Goal: Transaction & Acquisition: Book appointment/travel/reservation

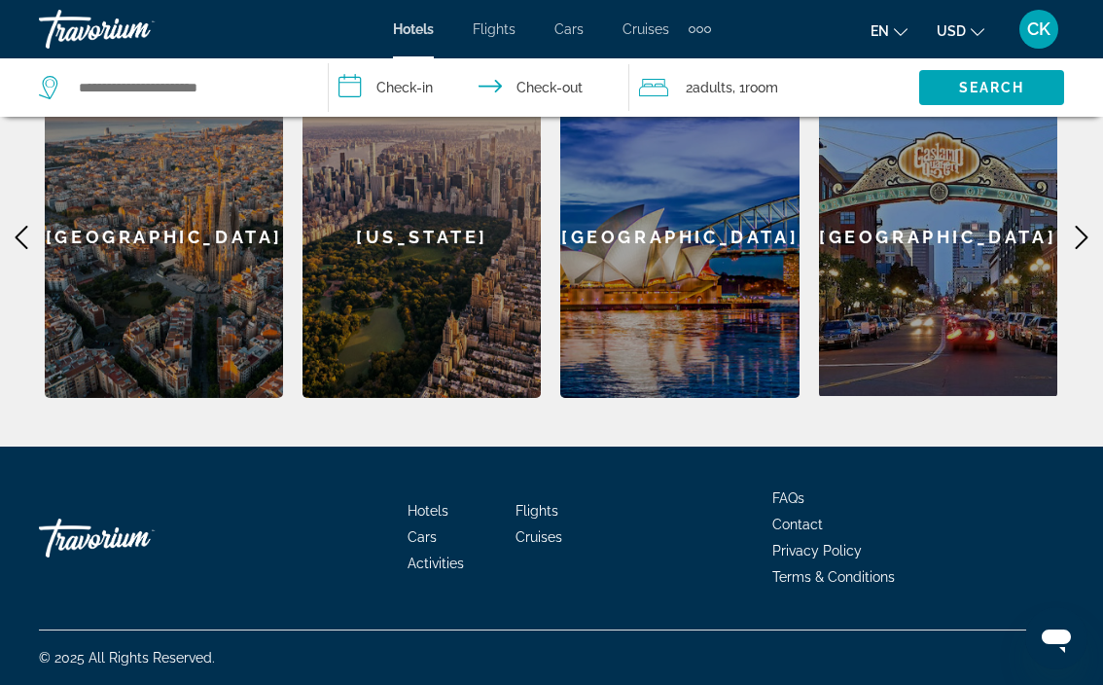
scroll to position [649, 0]
click at [915, 345] on div "[GEOGRAPHIC_DATA]" at bounding box center [938, 236] width 238 height 319
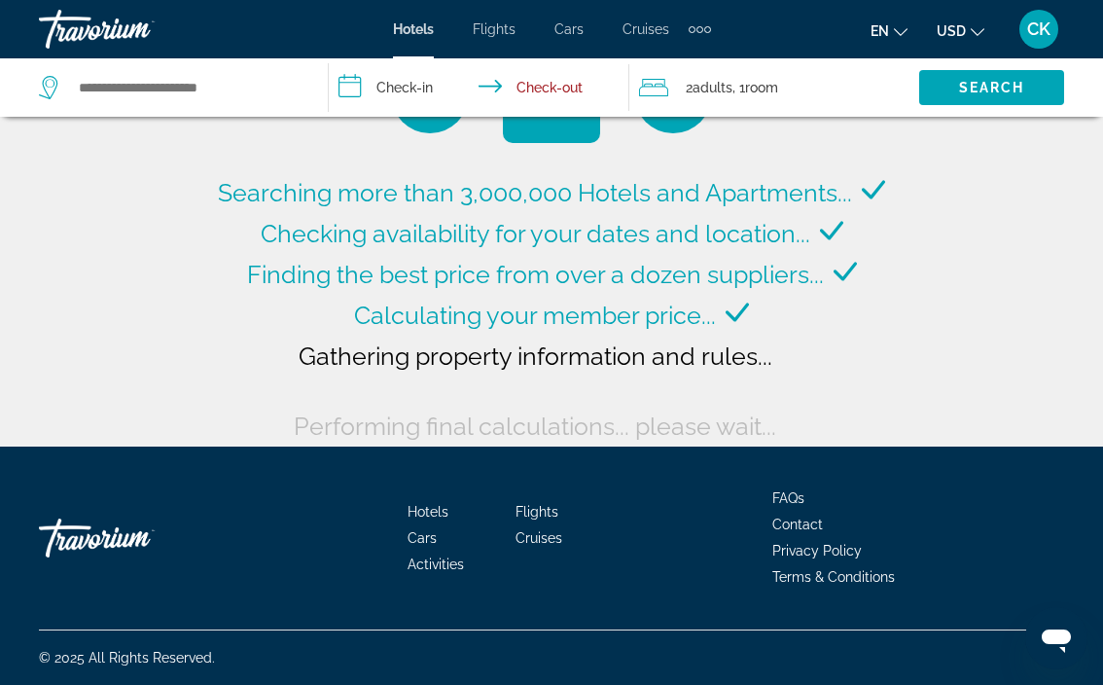
scroll to position [100, 0]
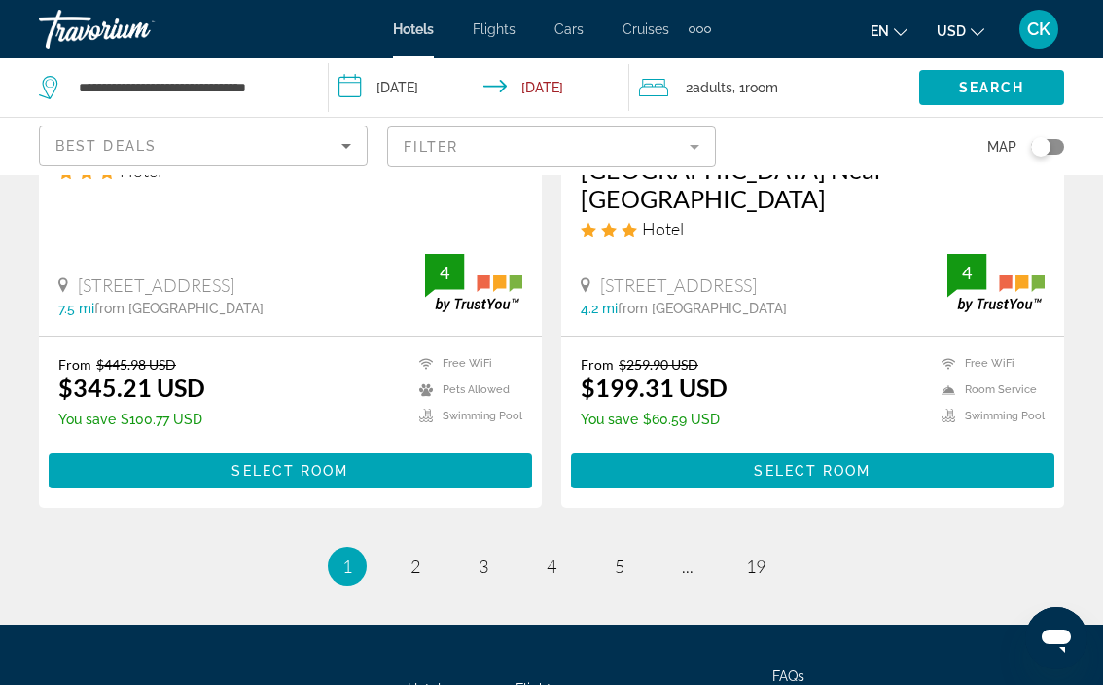
scroll to position [4148, 0]
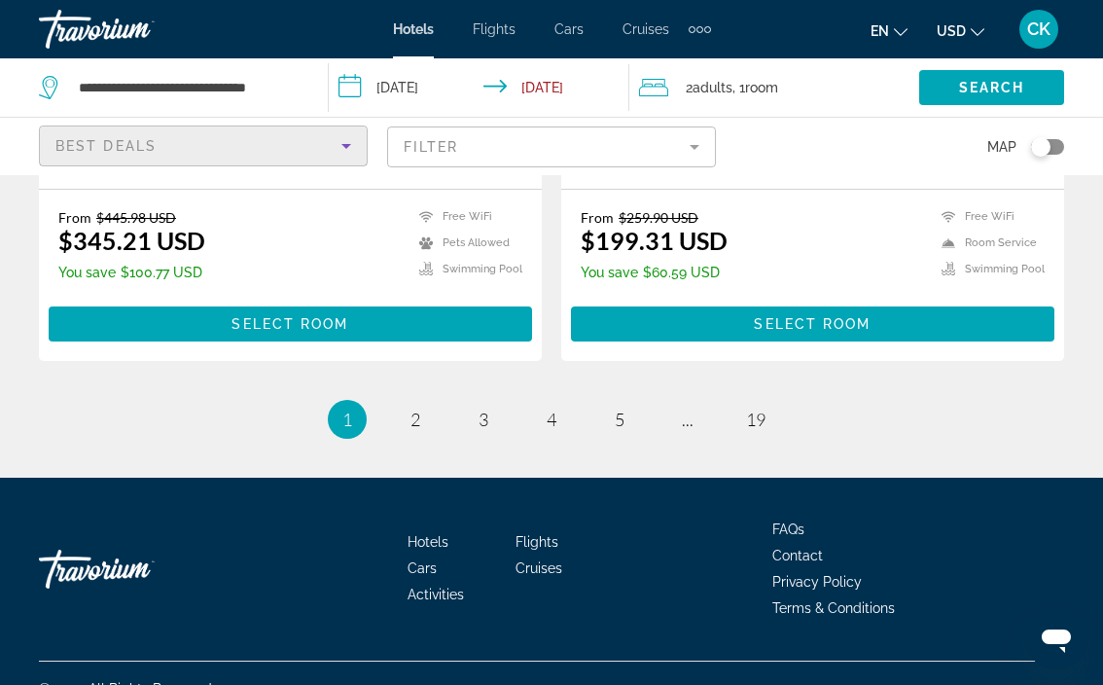
click at [342, 149] on icon "Sort by" at bounding box center [346, 145] width 23 height 23
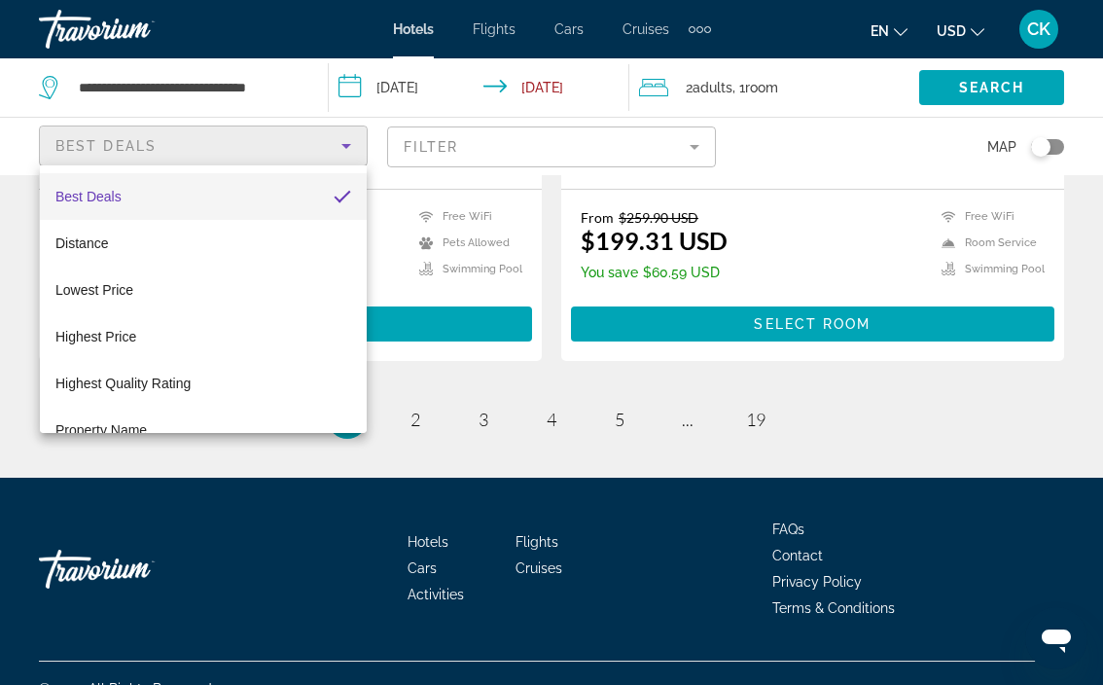
click at [706, 148] on div at bounding box center [551, 342] width 1103 height 685
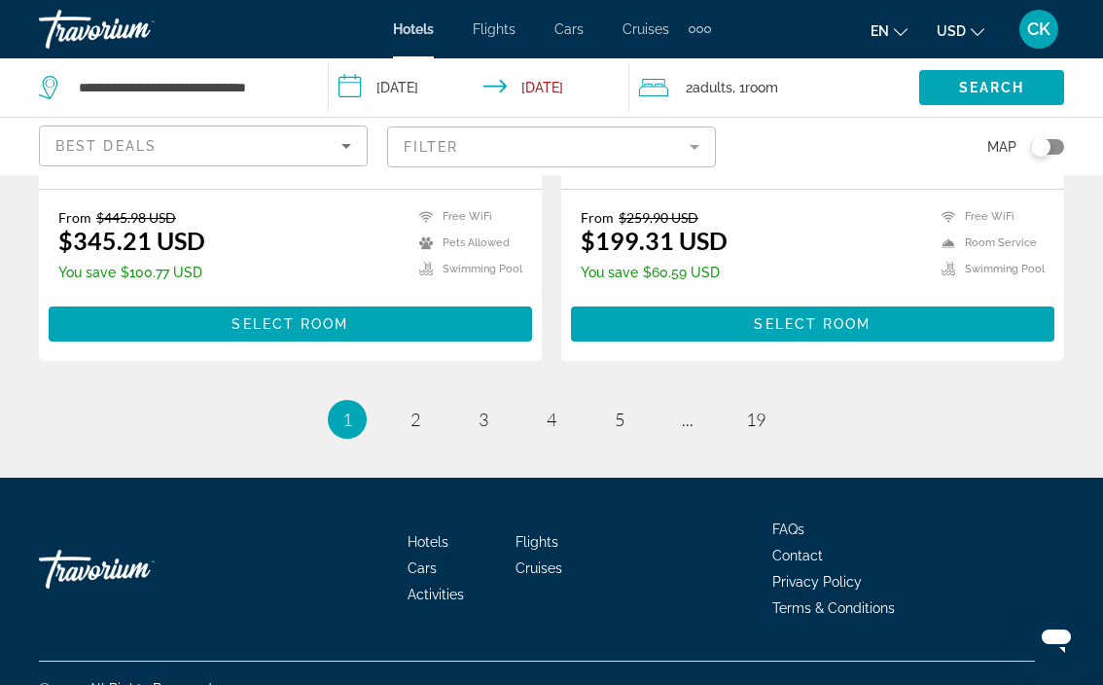
click at [695, 148] on mat-form-field "Filter" at bounding box center [551, 146] width 329 height 41
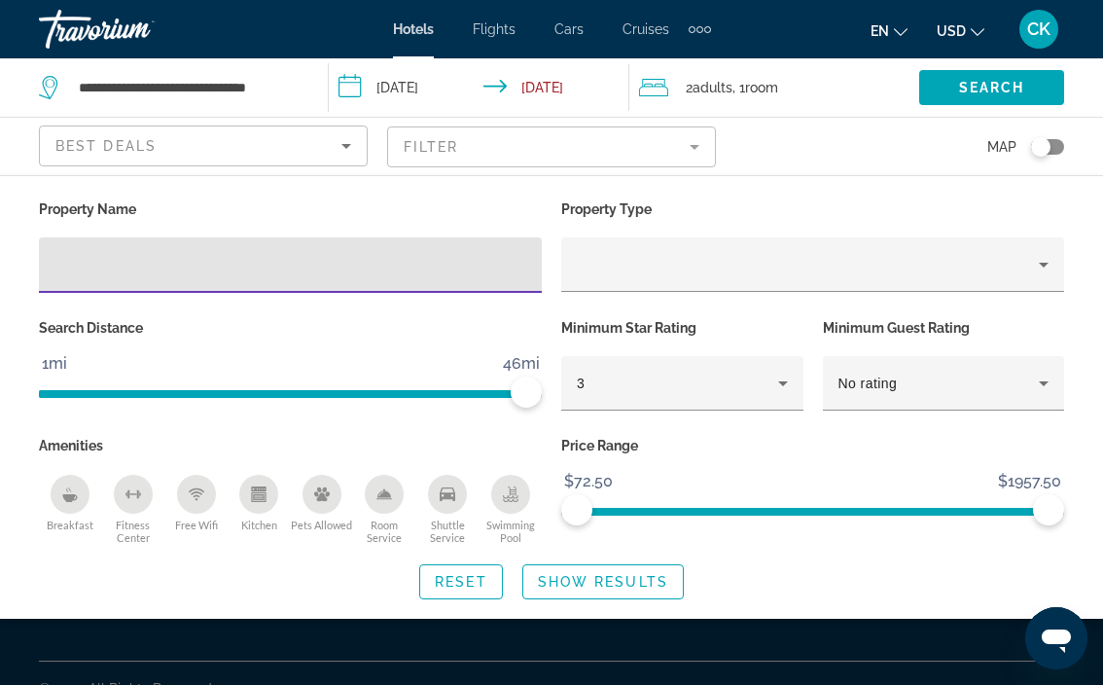
click at [695, 148] on mat-form-field "Filter" at bounding box center [551, 146] width 329 height 41
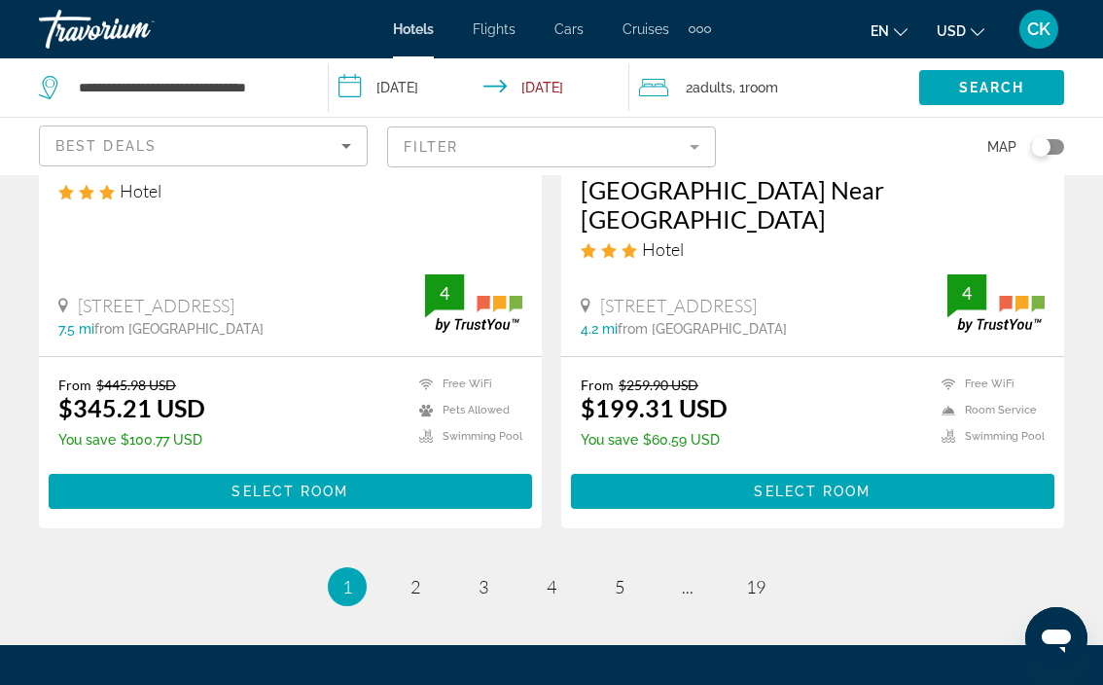
scroll to position [4125, 0]
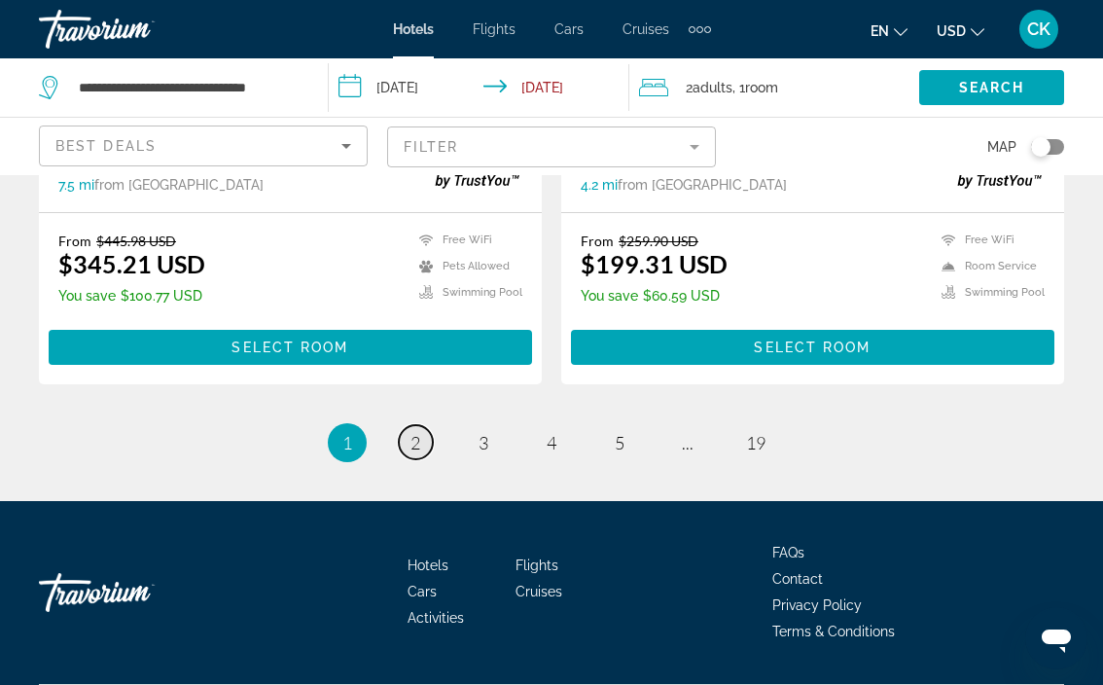
click at [403, 425] on link "page 2" at bounding box center [416, 442] width 34 height 34
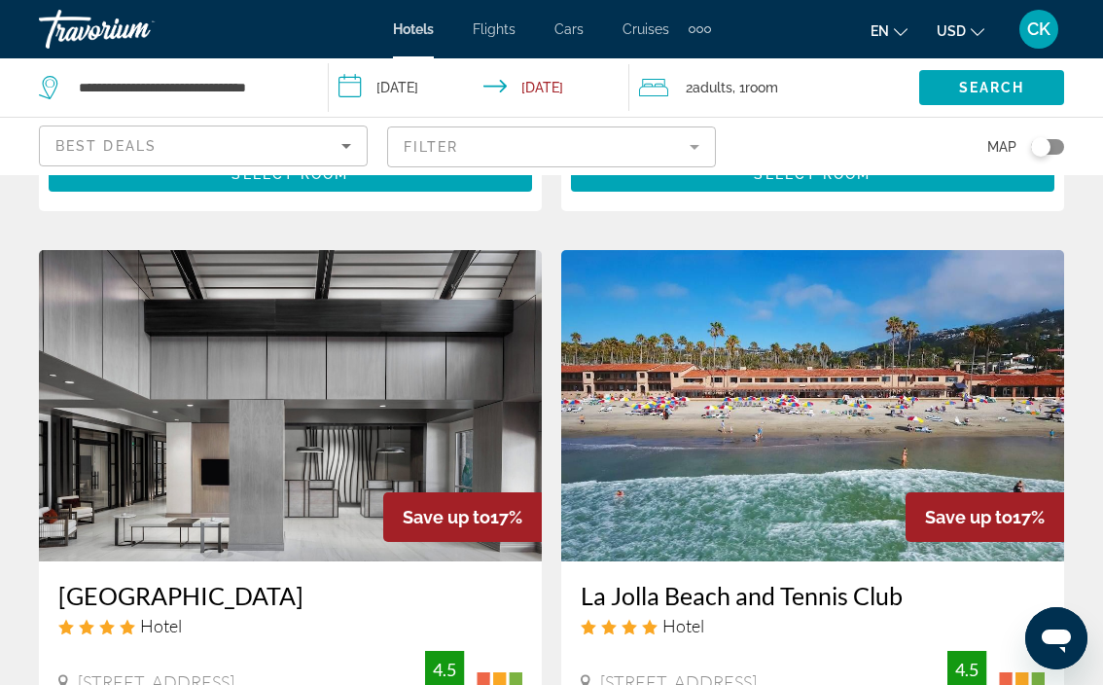
scroll to position [3999, 0]
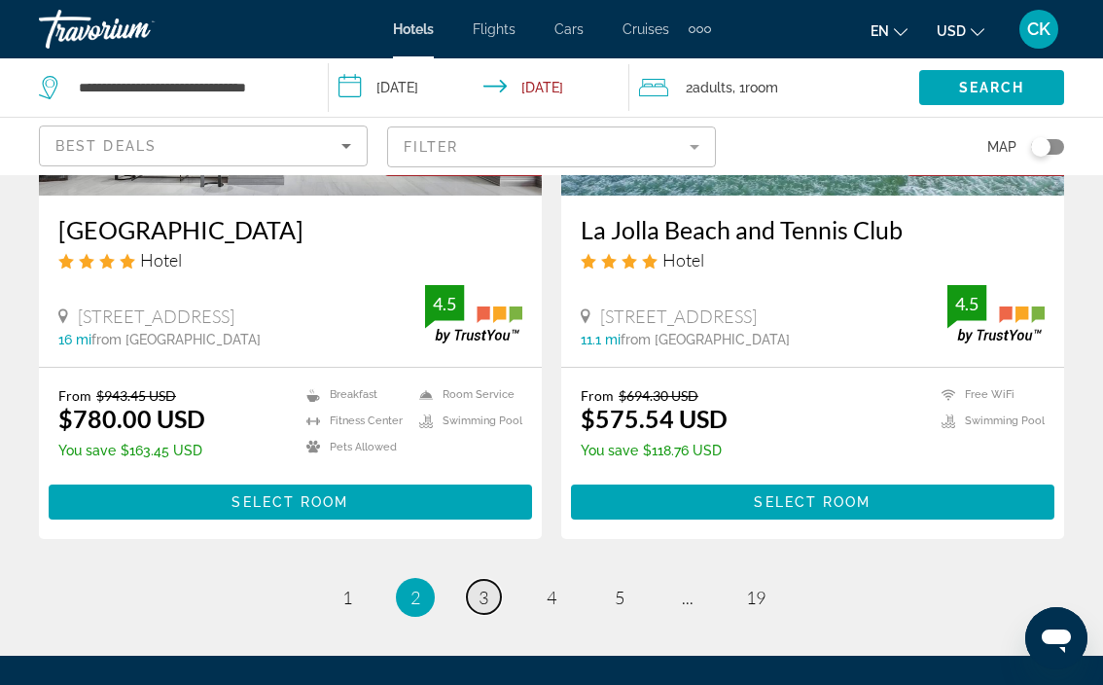
click at [477, 580] on link "page 3" at bounding box center [484, 597] width 34 height 34
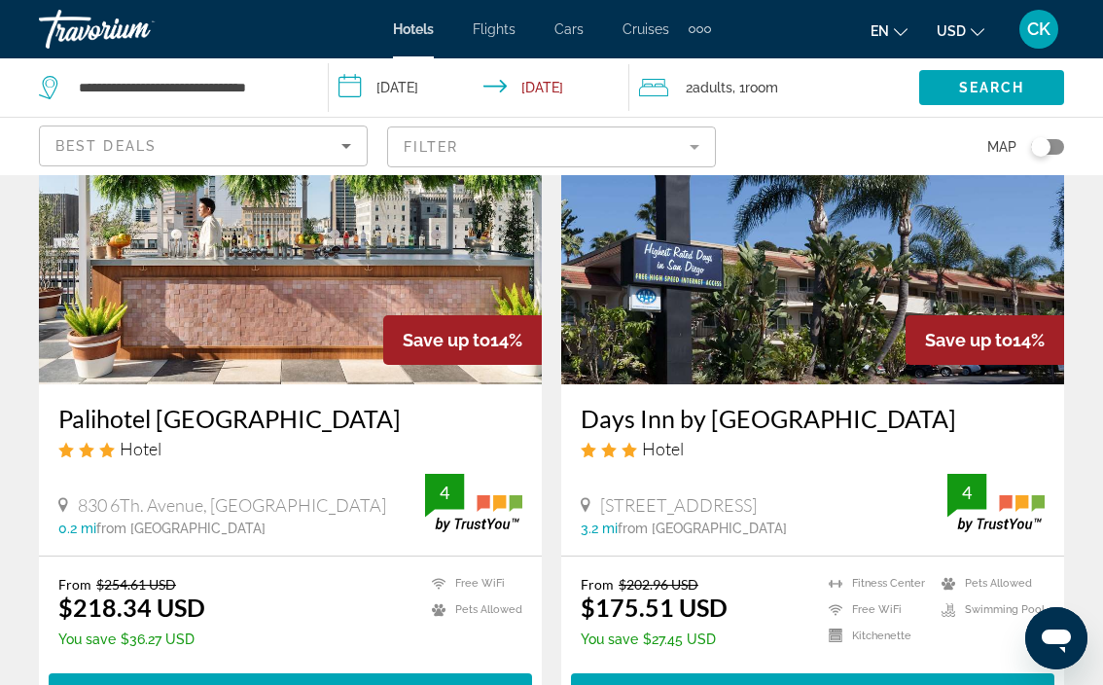
scroll to position [4116, 0]
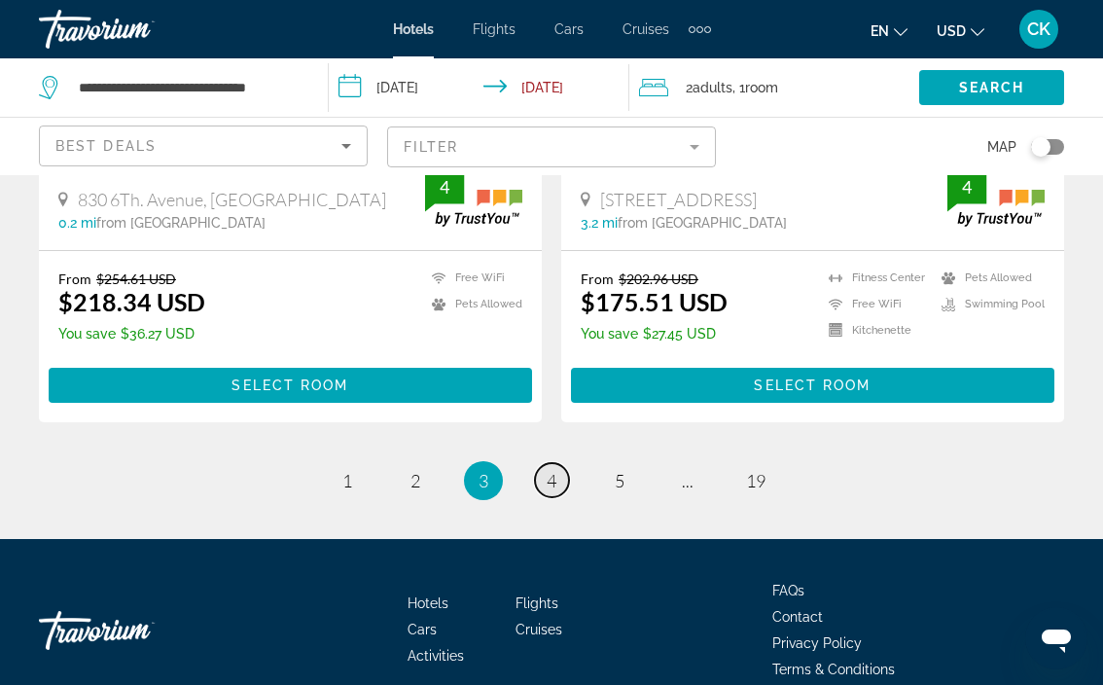
click at [554, 470] on span "4" at bounding box center [552, 480] width 10 height 21
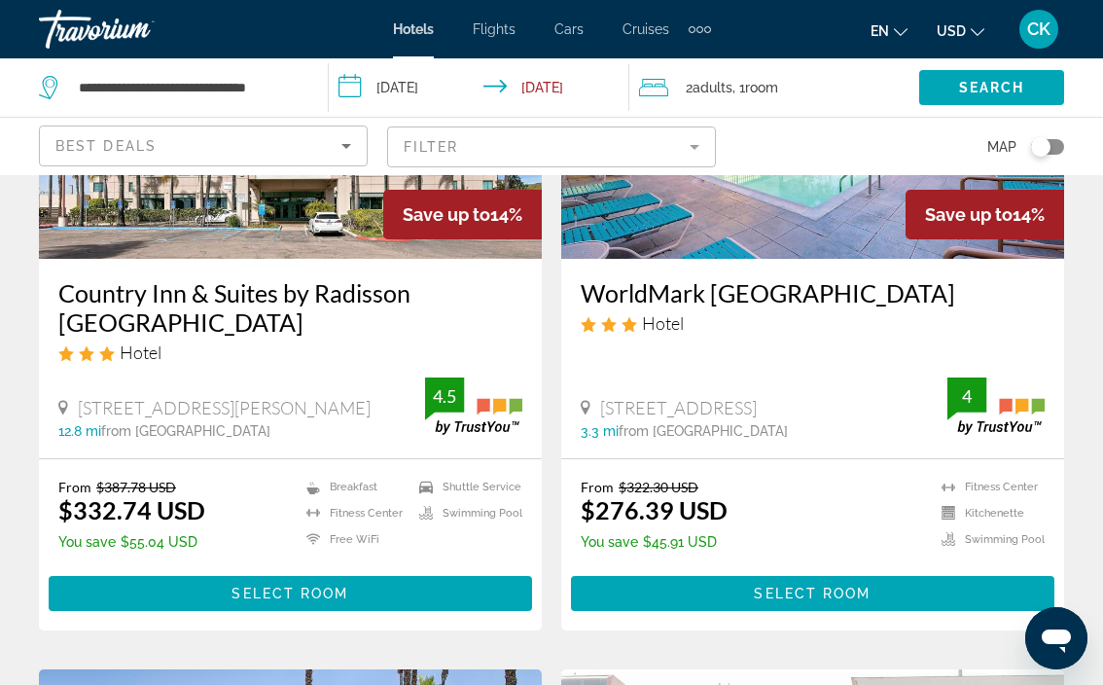
scroll to position [370, 0]
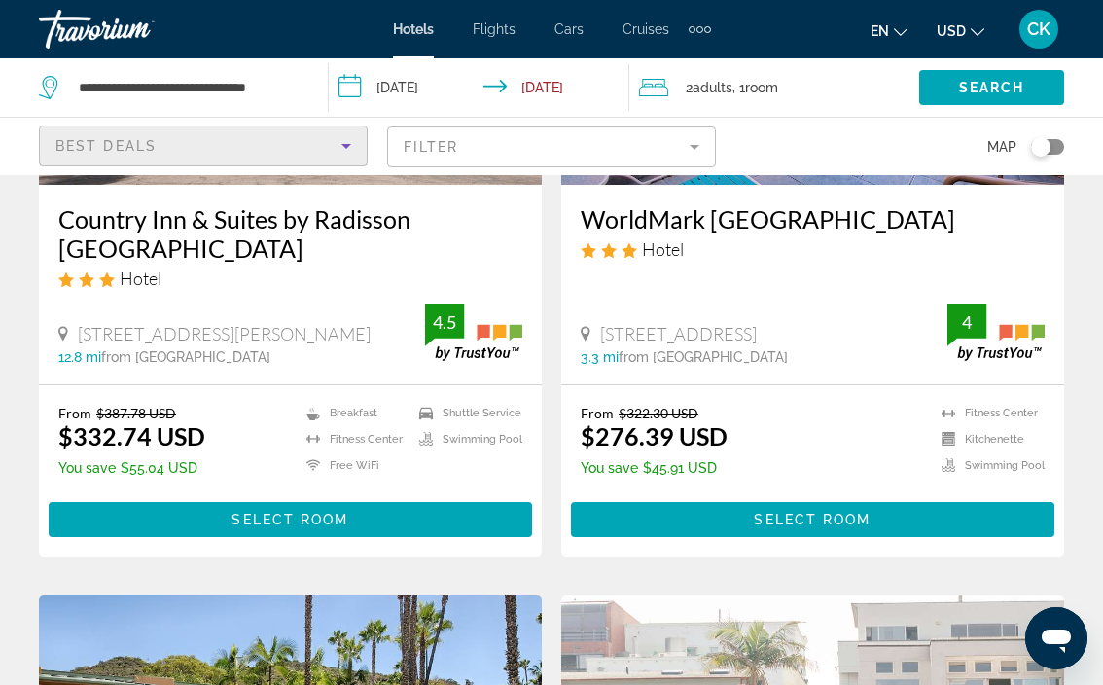
click at [349, 140] on icon "Sort by" at bounding box center [346, 145] width 23 height 23
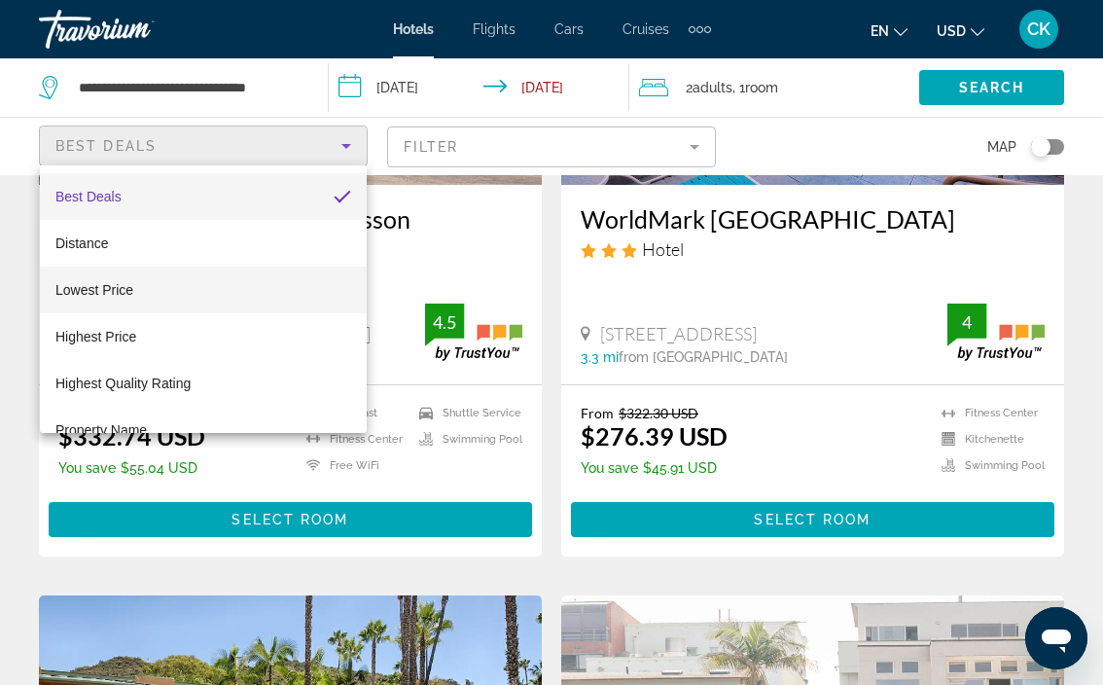
click at [314, 298] on mat-option "Lowest Price" at bounding box center [203, 290] width 327 height 47
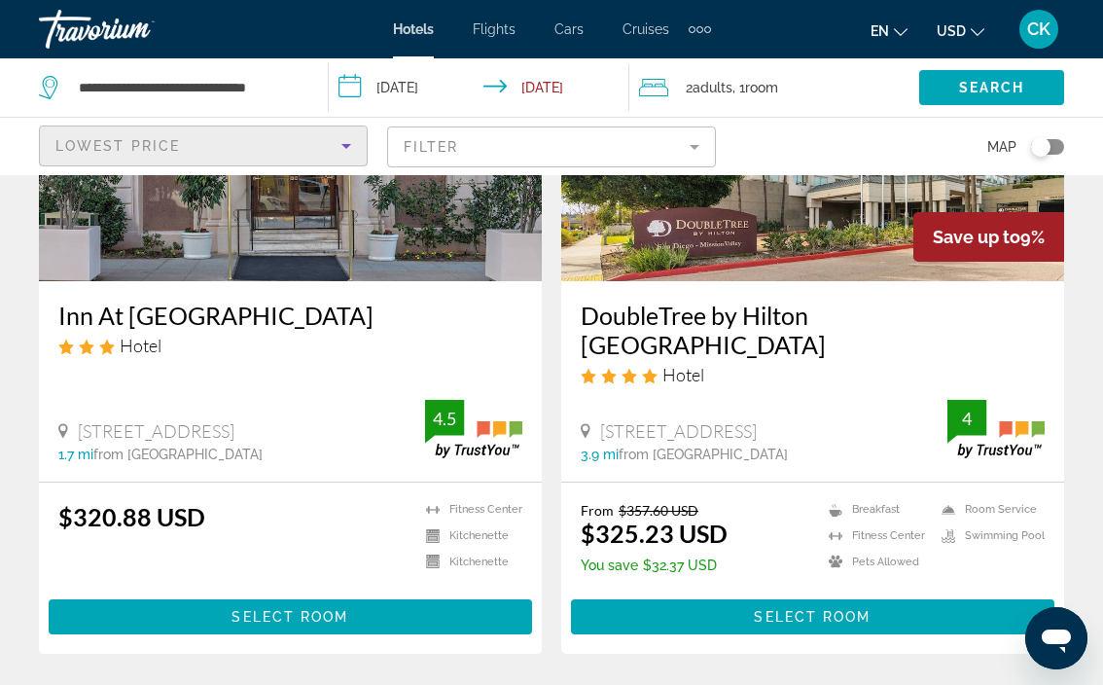
scroll to position [3786, 0]
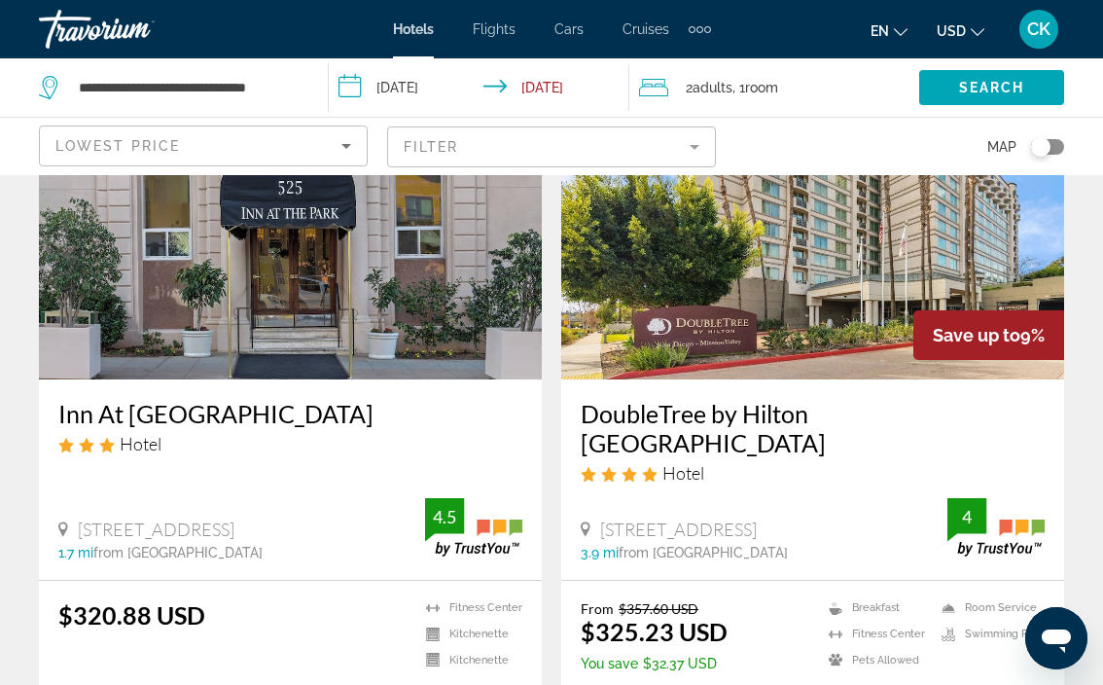
click at [448, 140] on mat-form-field "Filter" at bounding box center [551, 146] width 329 height 41
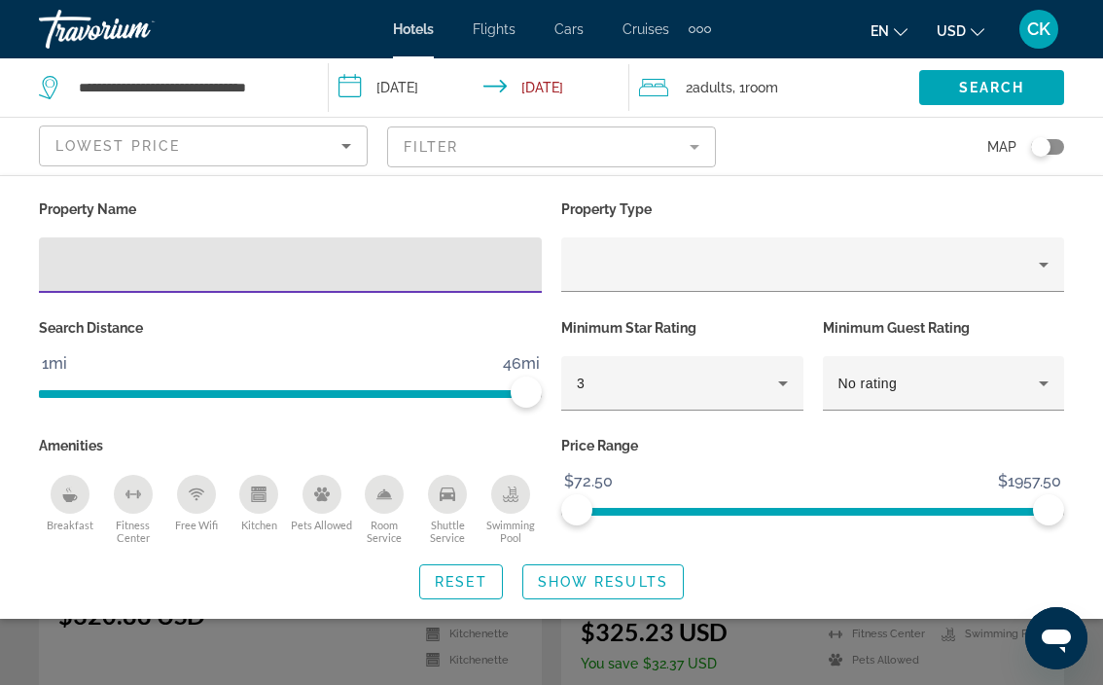
click at [448, 140] on mat-form-field "Filter" at bounding box center [551, 146] width 329 height 41
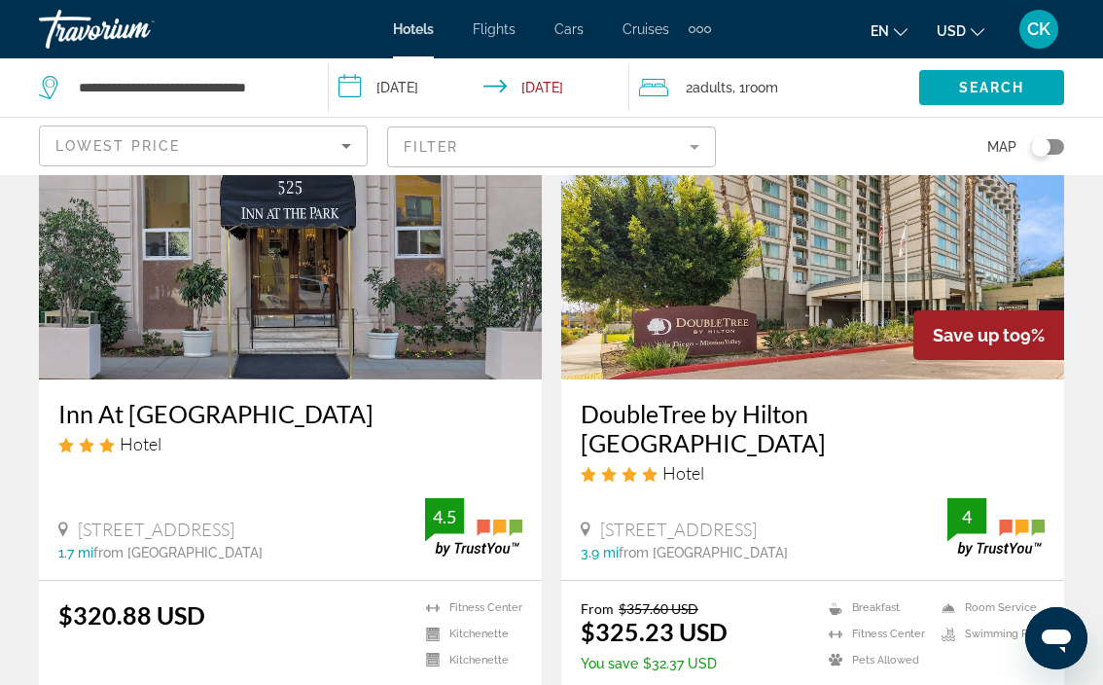
click at [347, 152] on icon "Sort by" at bounding box center [346, 145] width 23 height 23
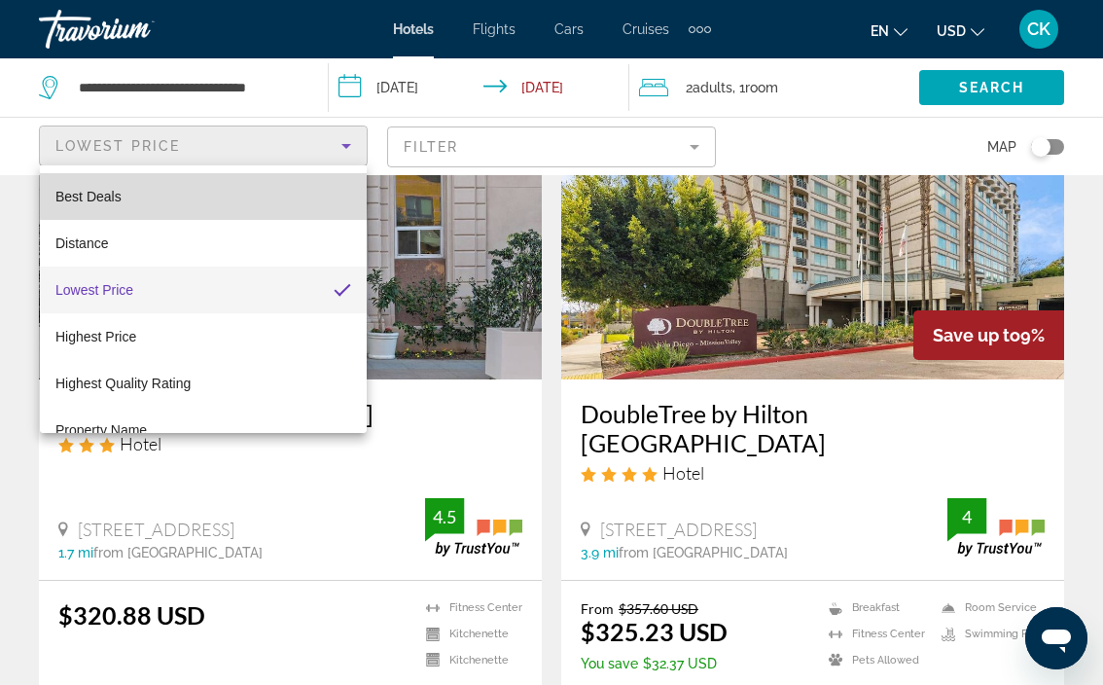
click at [304, 187] on mat-option "Best Deals" at bounding box center [203, 196] width 327 height 47
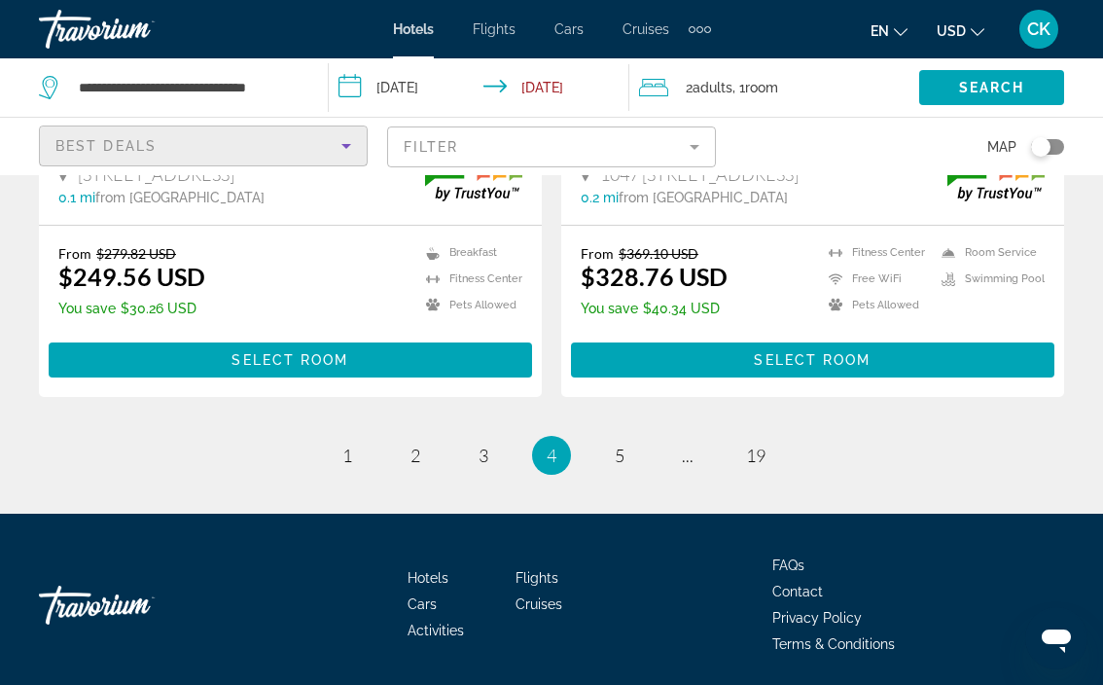
scroll to position [4119, 0]
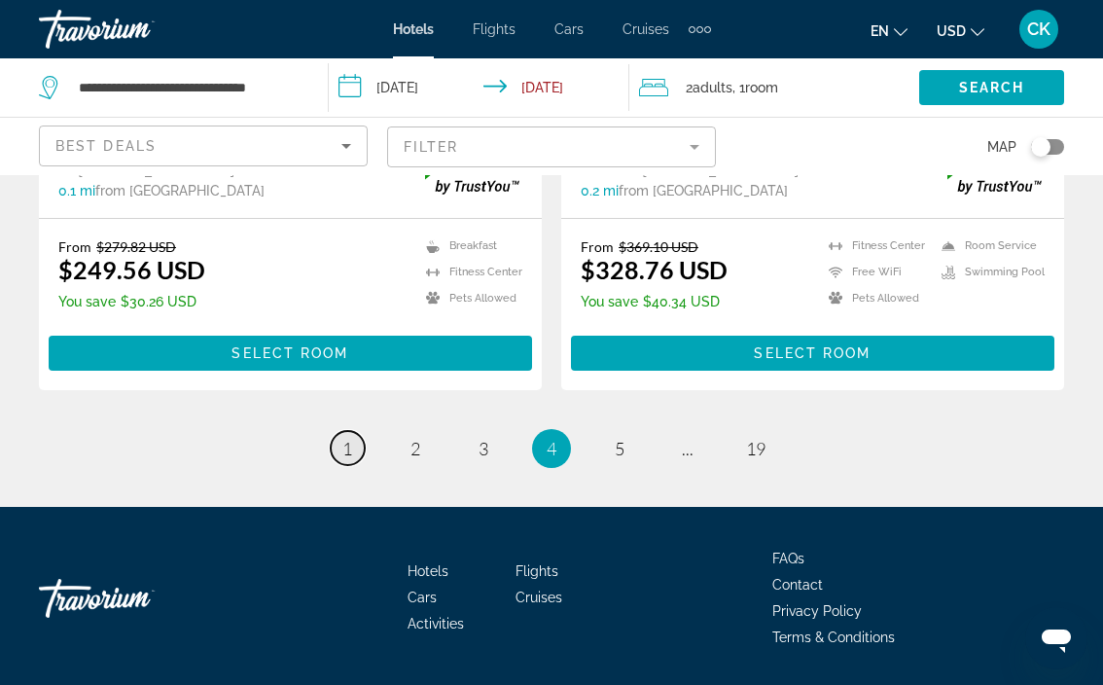
click at [334, 431] on link "page 1" at bounding box center [348, 448] width 34 height 34
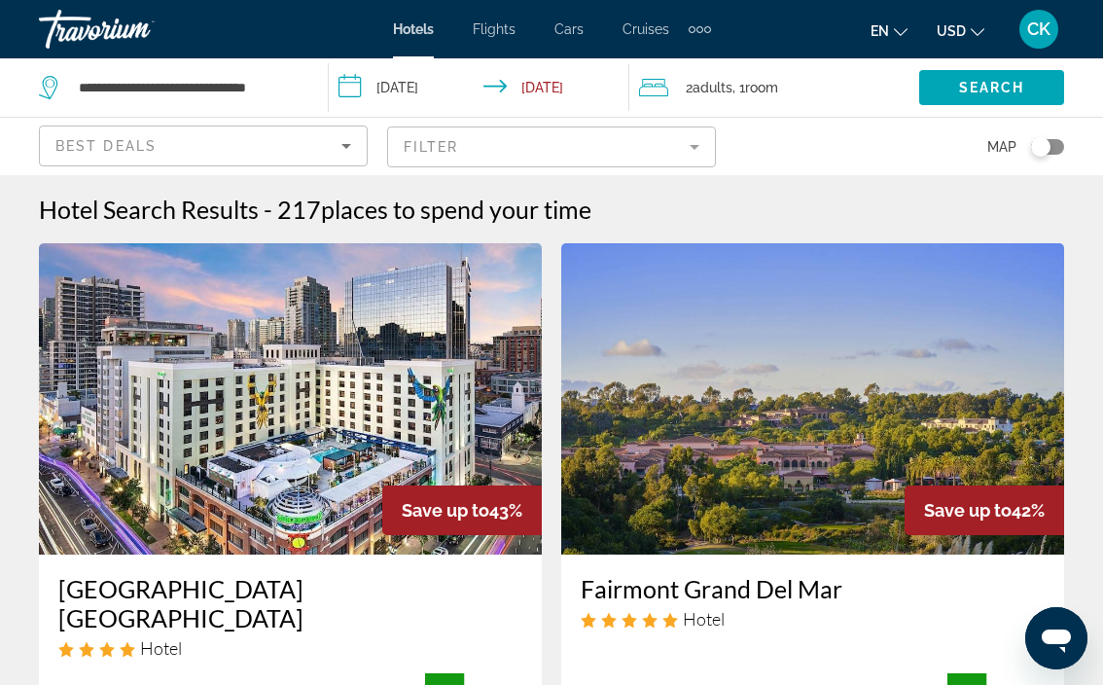
click at [51, 90] on icon "Search widget" at bounding box center [50, 87] width 23 height 23
click at [150, 86] on input "**********" at bounding box center [188, 87] width 222 height 29
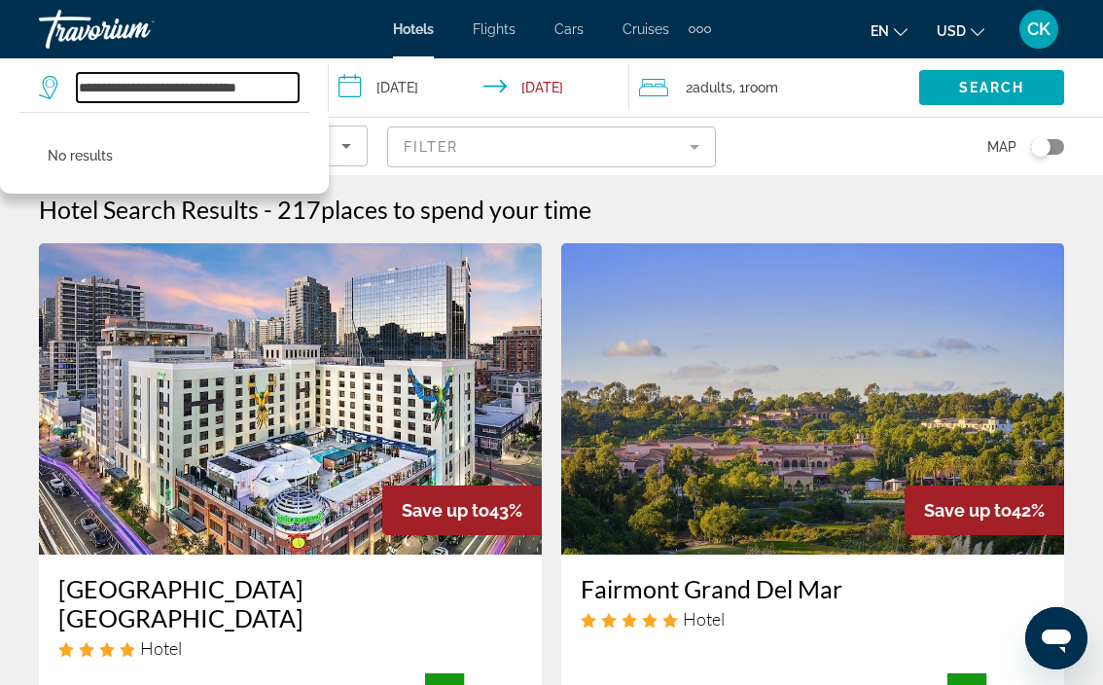
type input "**********"
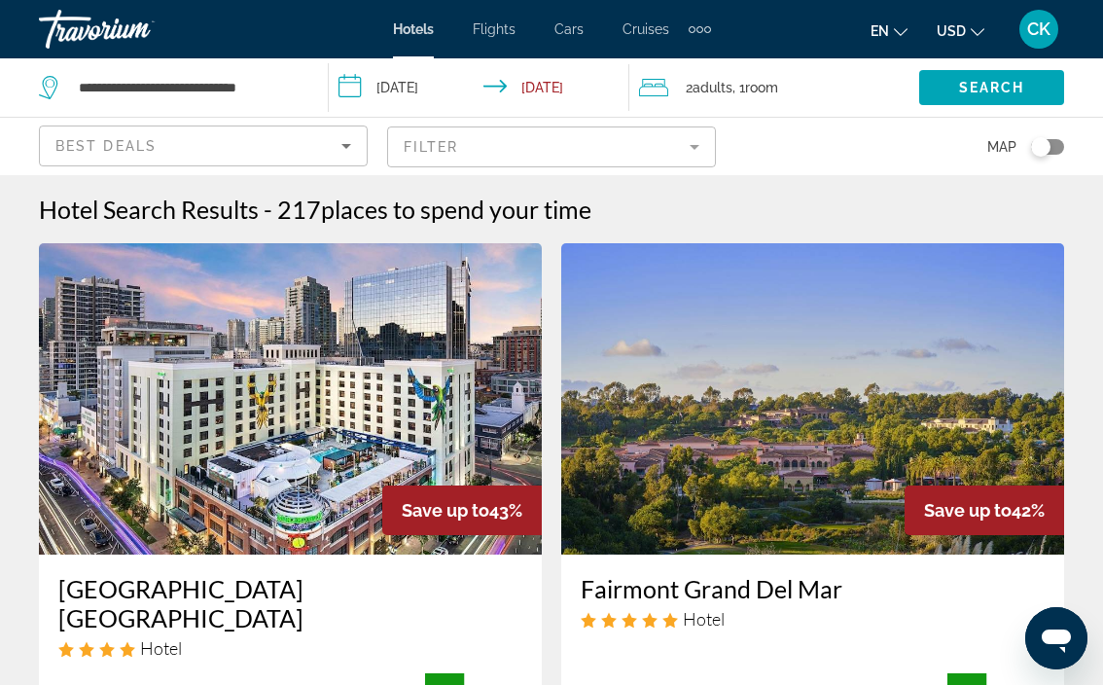
drag, startPoint x: 299, startPoint y: 84, endPoint x: 151, endPoint y: 86, distance: 147.9
click at [151, 86] on div "**********" at bounding box center [173, 87] width 269 height 58
drag, startPoint x: 80, startPoint y: 90, endPoint x: 388, endPoint y: 92, distance: 308.4
click at [388, 92] on div "**********" at bounding box center [551, 87] width 1103 height 58
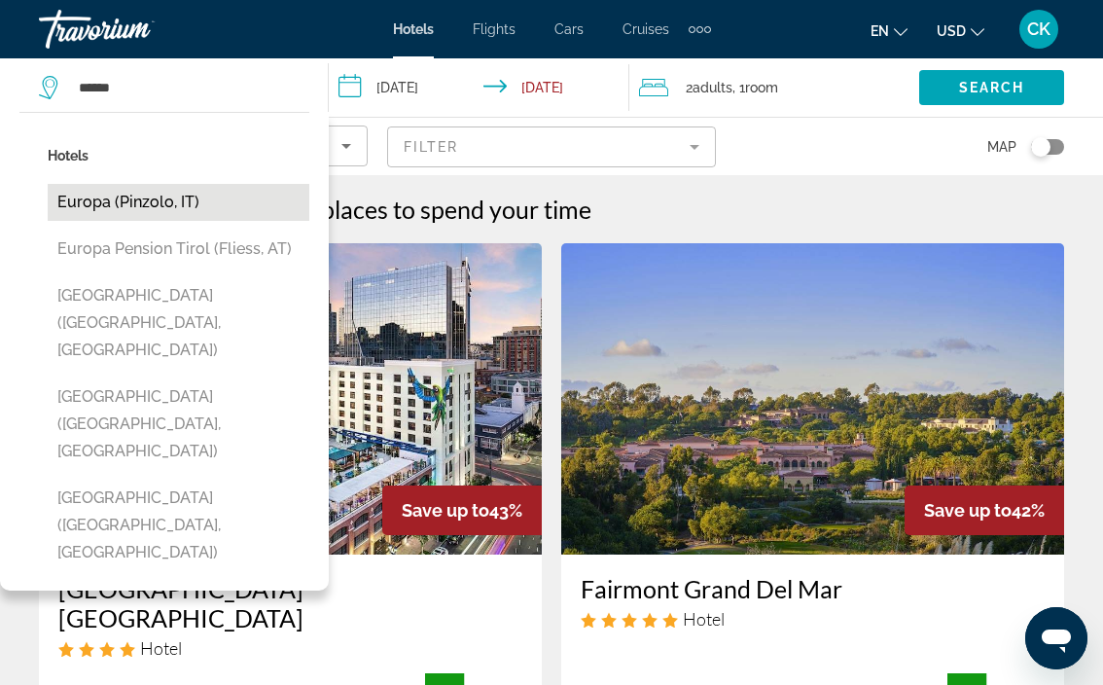
click at [217, 206] on button "Europa (Pinzolo, IT)" at bounding box center [179, 202] width 262 height 37
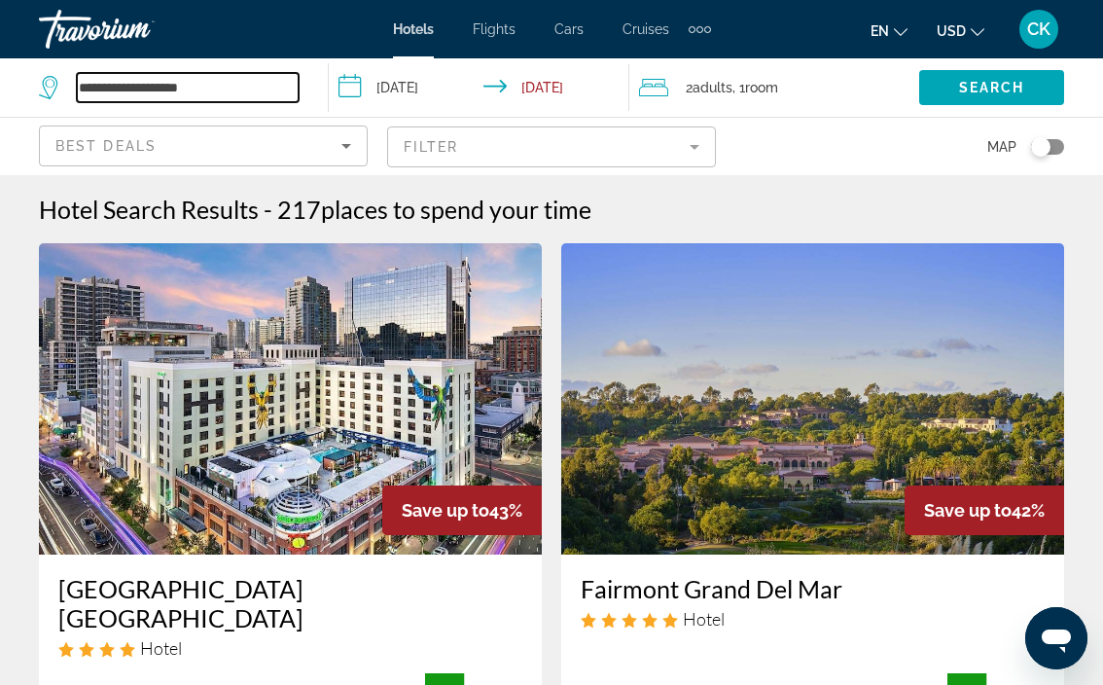
click at [265, 81] on input "**********" at bounding box center [188, 87] width 222 height 29
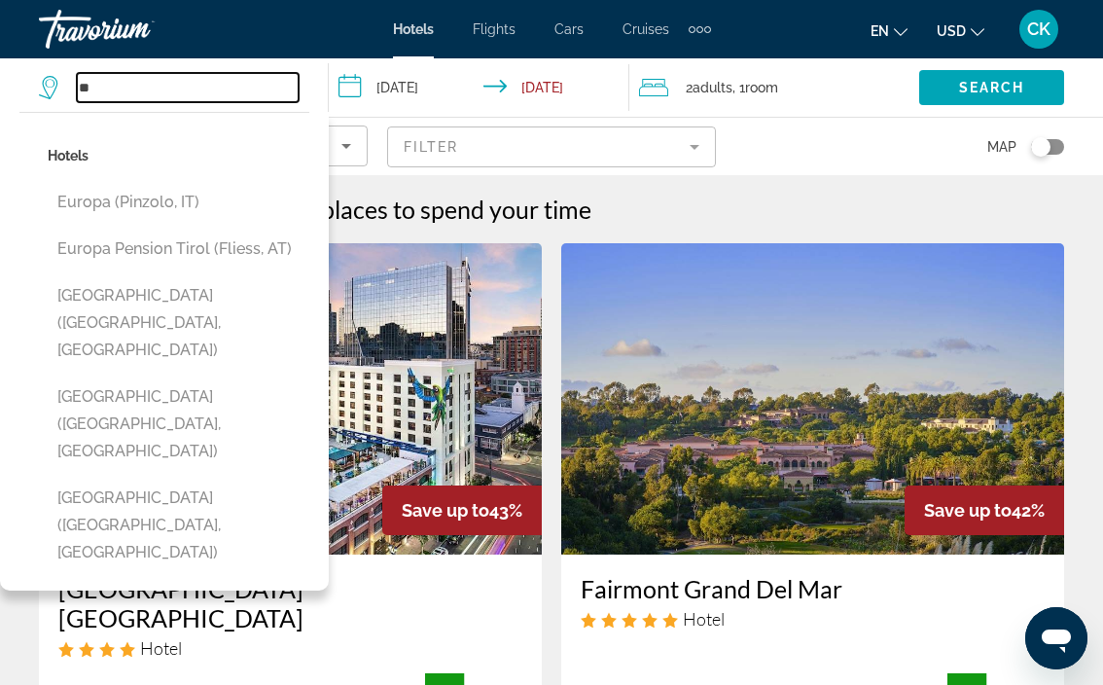
type input "*"
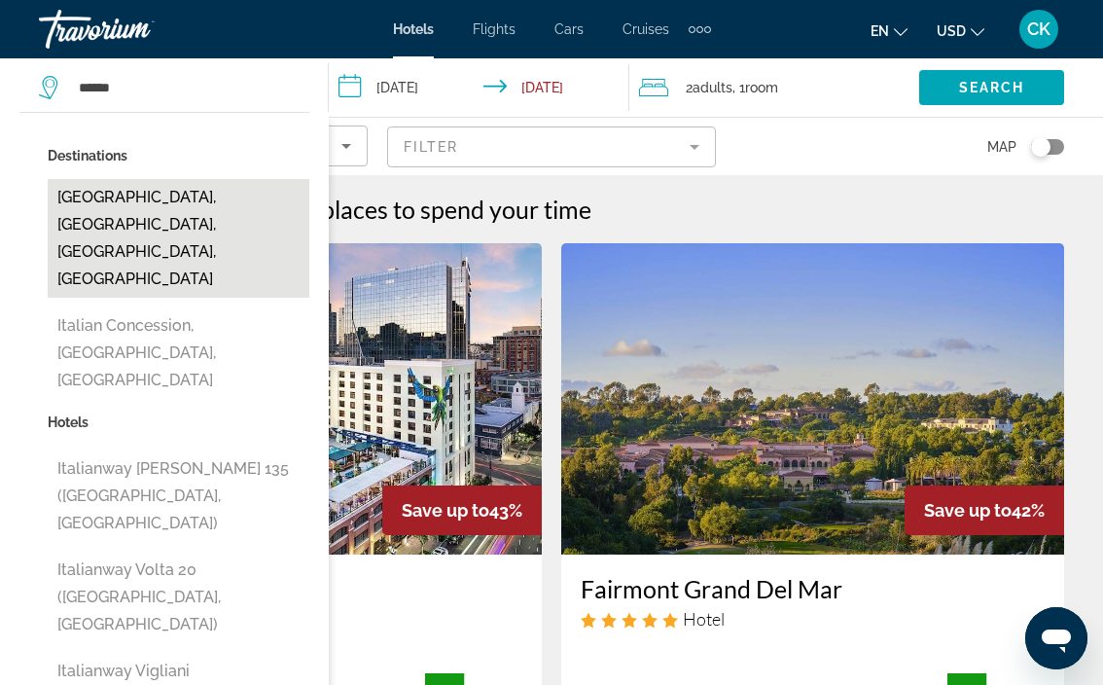
click at [222, 215] on button "[GEOGRAPHIC_DATA], [GEOGRAPHIC_DATA], [GEOGRAPHIC_DATA], [GEOGRAPHIC_DATA]" at bounding box center [179, 238] width 262 height 119
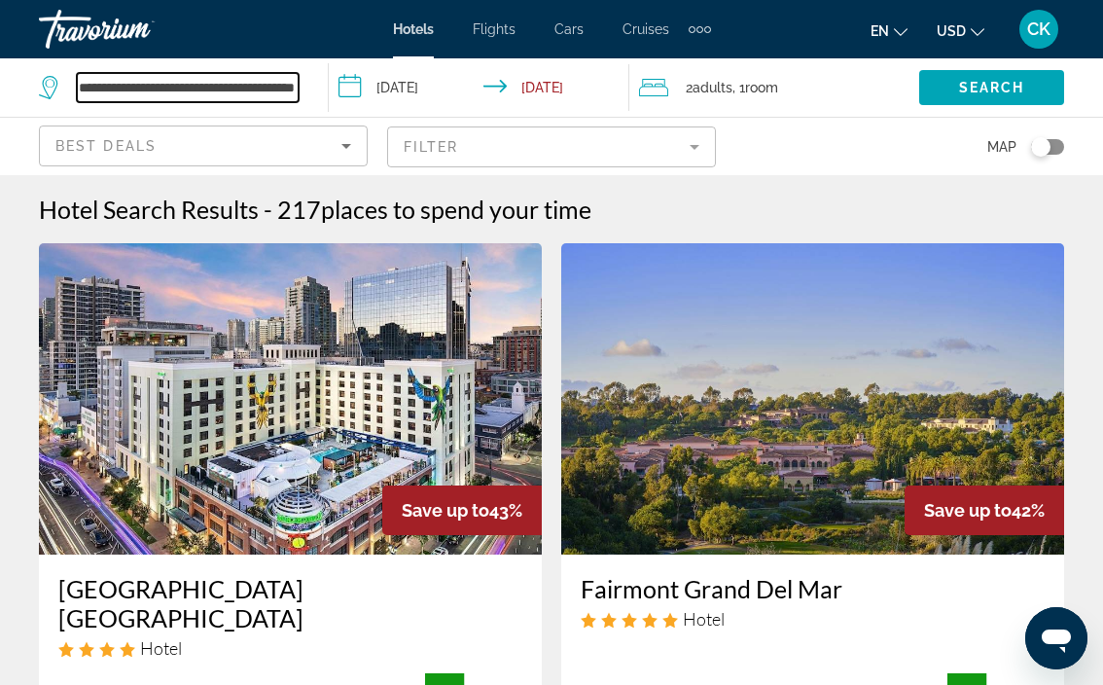
click at [275, 85] on input "**********" at bounding box center [188, 87] width 222 height 29
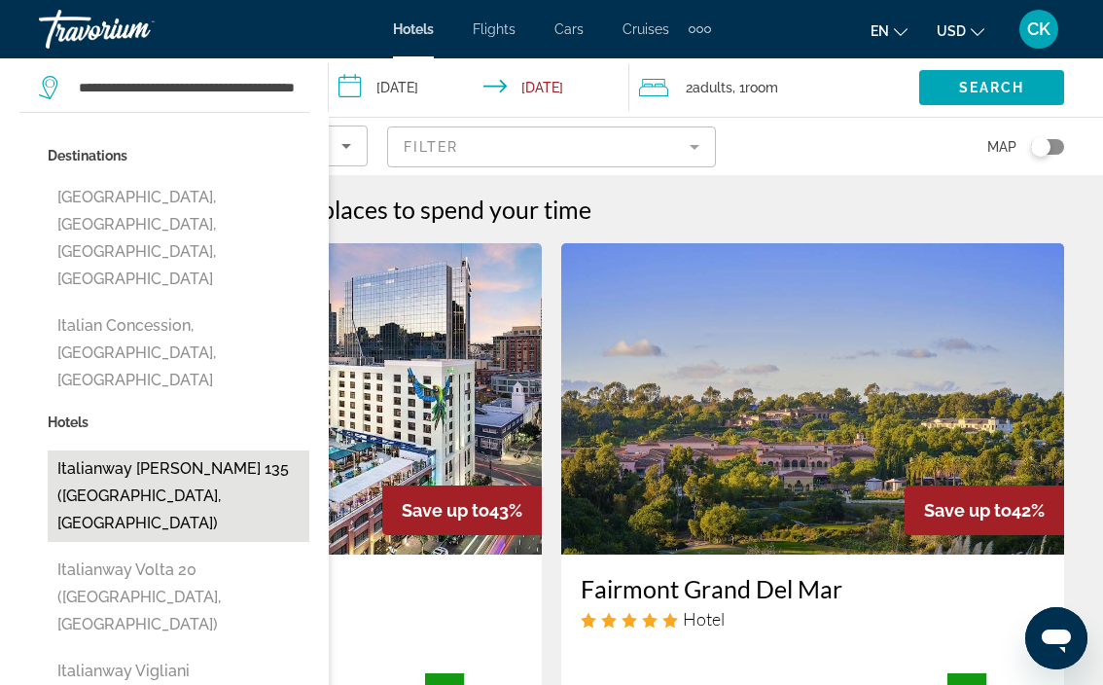
click at [163, 450] on button "Italianway [PERSON_NAME] 135 ([GEOGRAPHIC_DATA], [GEOGRAPHIC_DATA])" at bounding box center [179, 495] width 262 height 91
type input "**********"
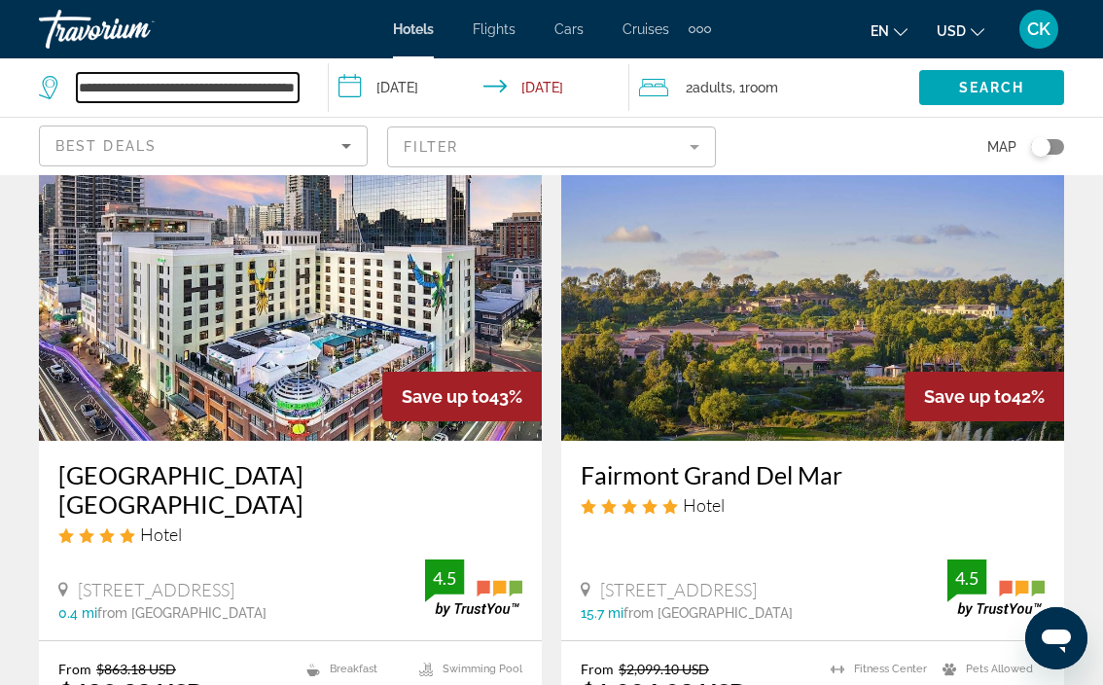
scroll to position [118, 0]
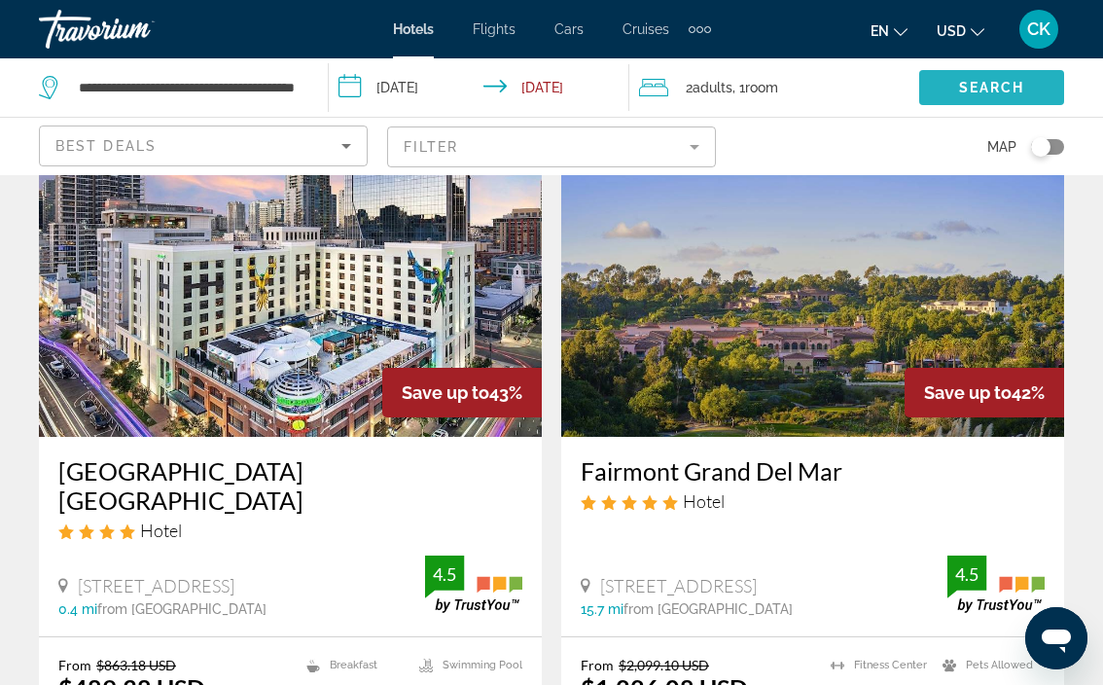
click at [966, 96] on span "Search widget" at bounding box center [991, 87] width 145 height 47
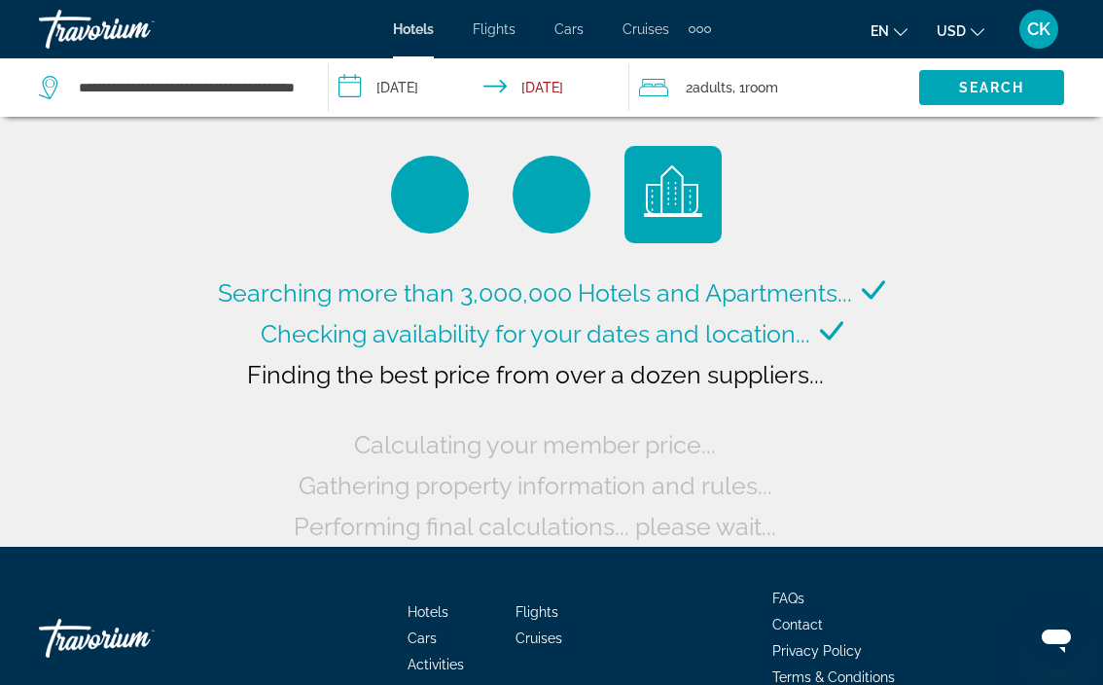
scroll to position [0, 0]
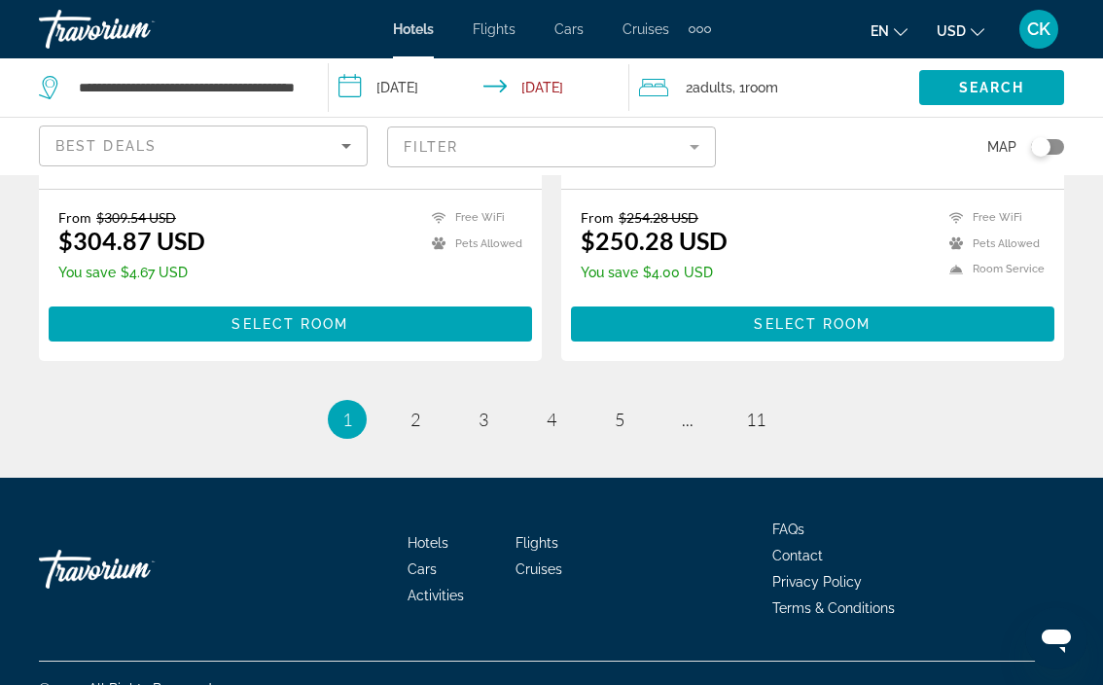
scroll to position [4041, 0]
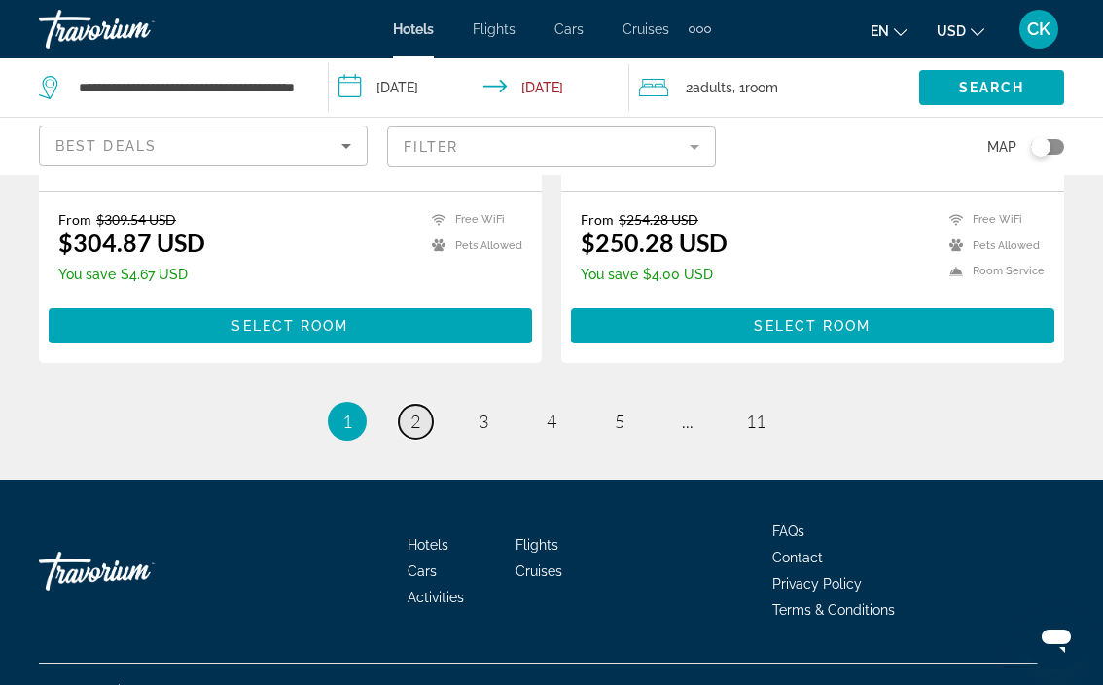
click at [427, 405] on link "page 2" at bounding box center [416, 422] width 34 height 34
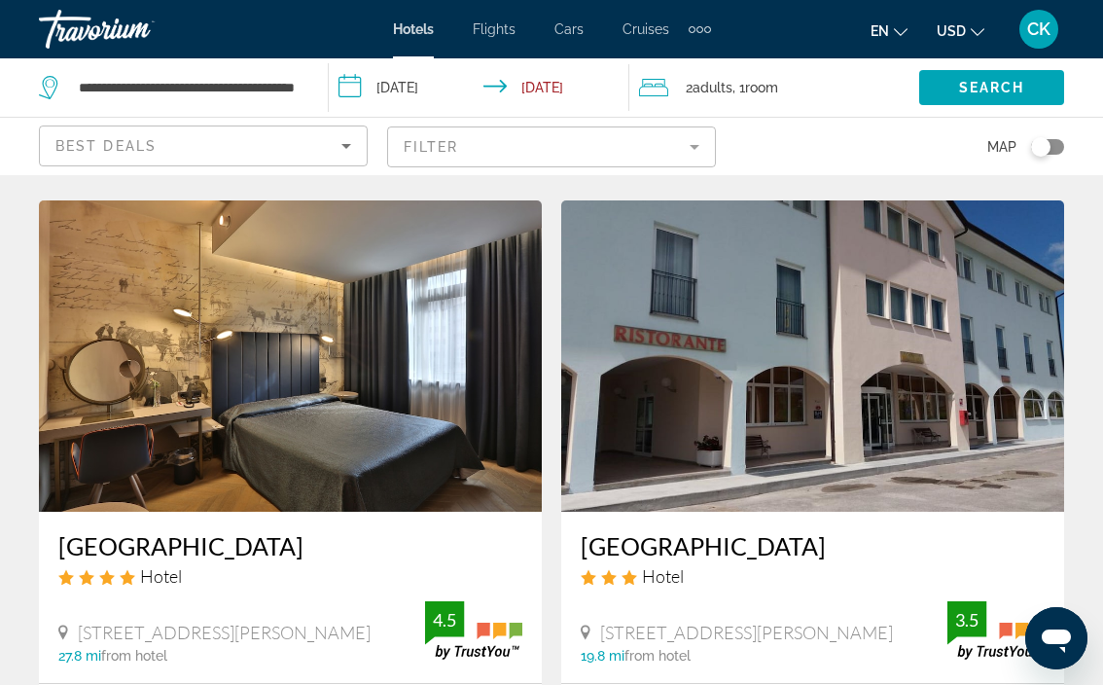
scroll to position [3889, 0]
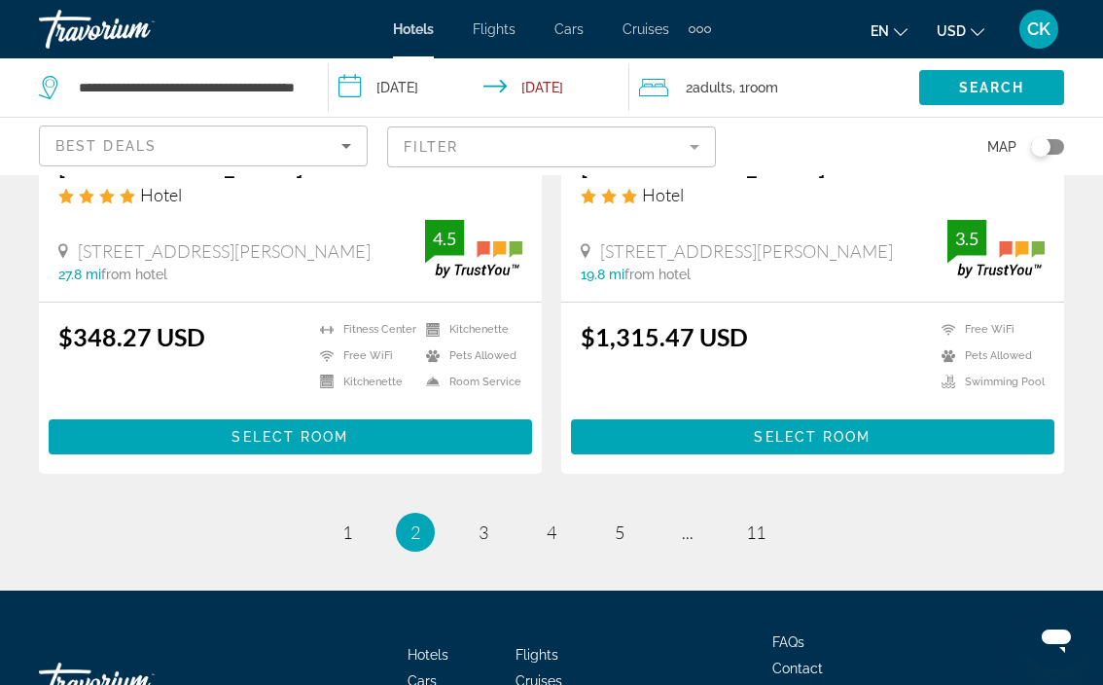
click at [465, 541] on ul "2 / 11 page 1 You're on page 2 page 3 page 4 page 5 page ... page 11" at bounding box center [551, 532] width 1025 height 39
click at [470, 540] on link "page 3" at bounding box center [484, 532] width 34 height 34
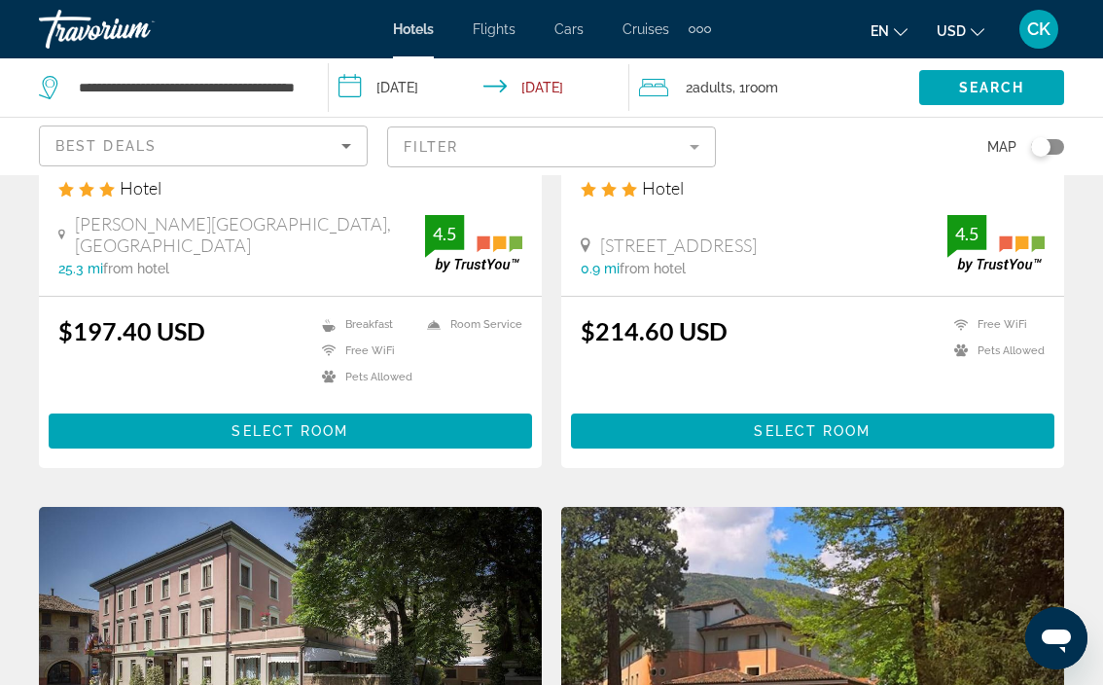
scroll to position [2848, 0]
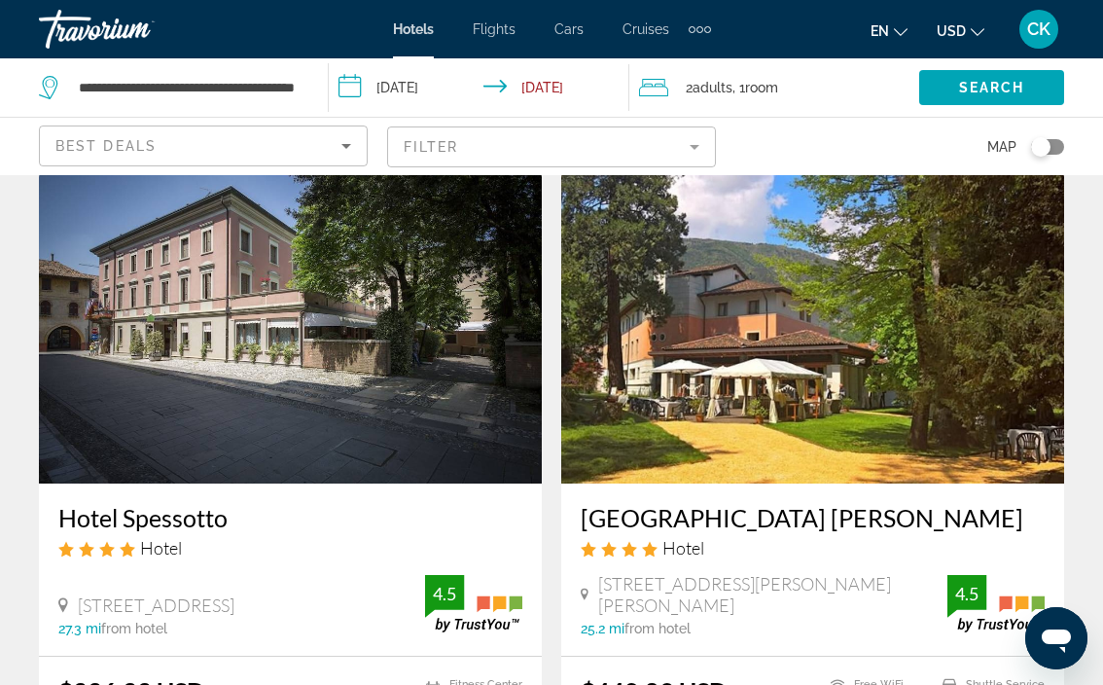
click at [353, 142] on icon "Sort by" at bounding box center [346, 145] width 23 height 23
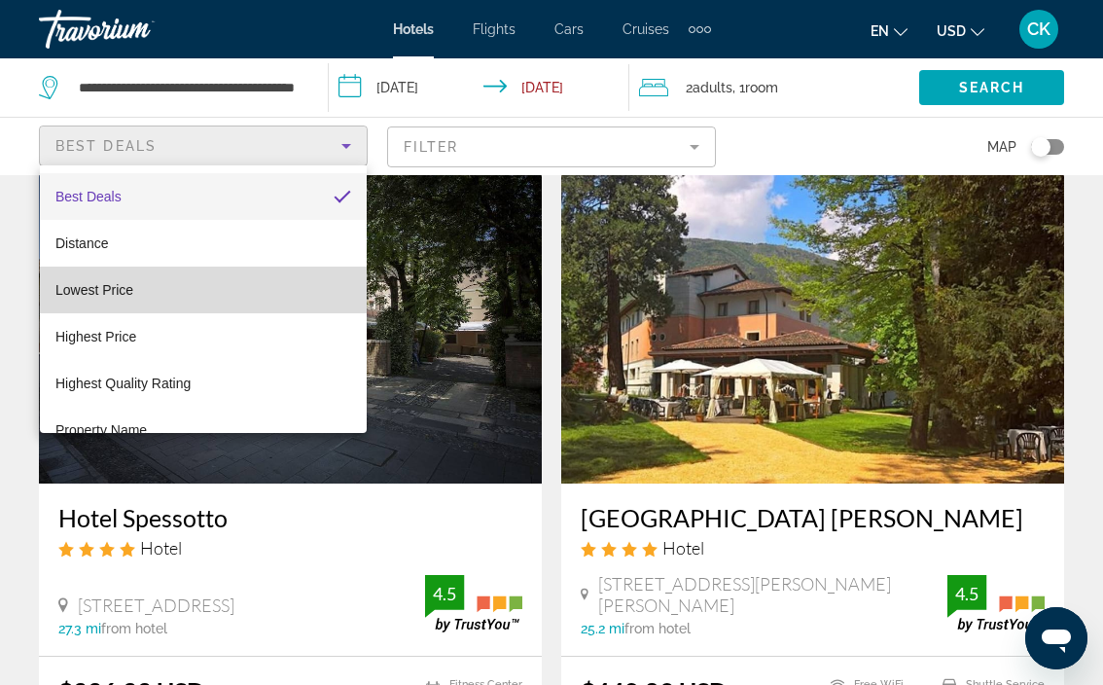
click at [220, 286] on mat-option "Lowest Price" at bounding box center [203, 290] width 327 height 47
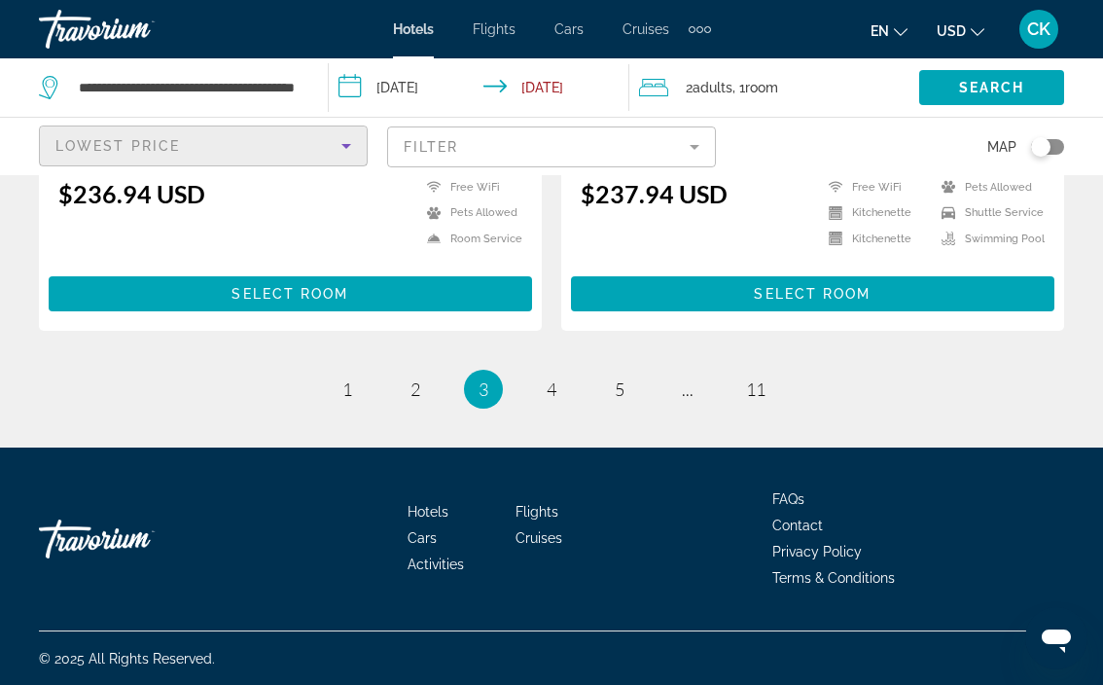
scroll to position [4041, 0]
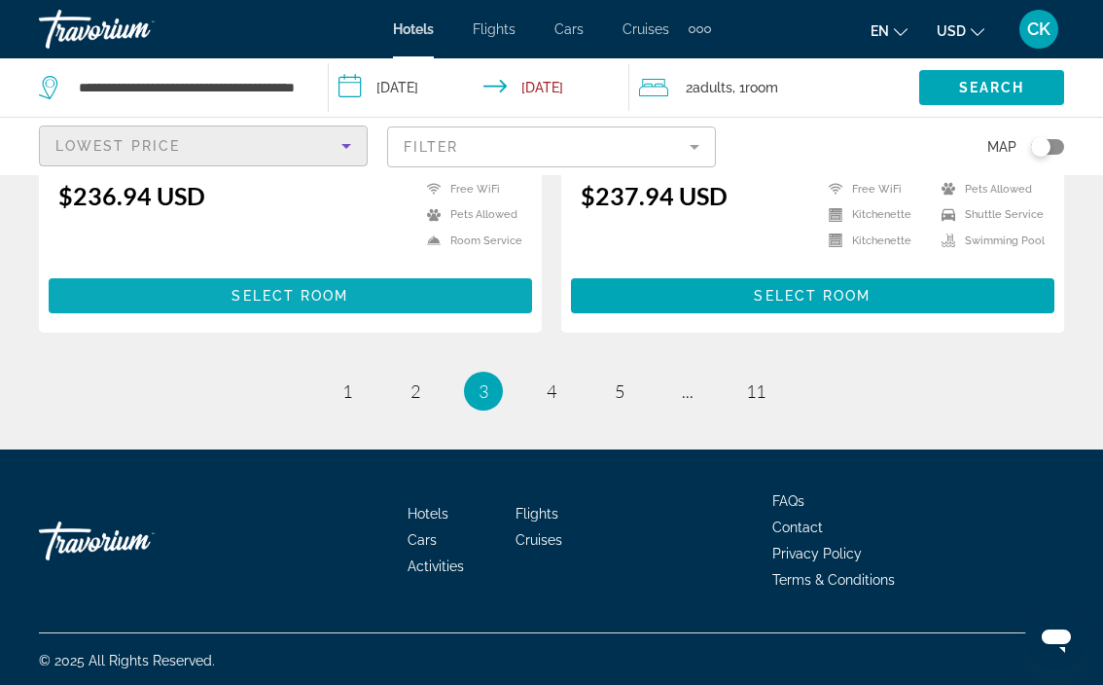
drag, startPoint x: 303, startPoint y: 265, endPoint x: 312, endPoint y: 269, distance: 10.5
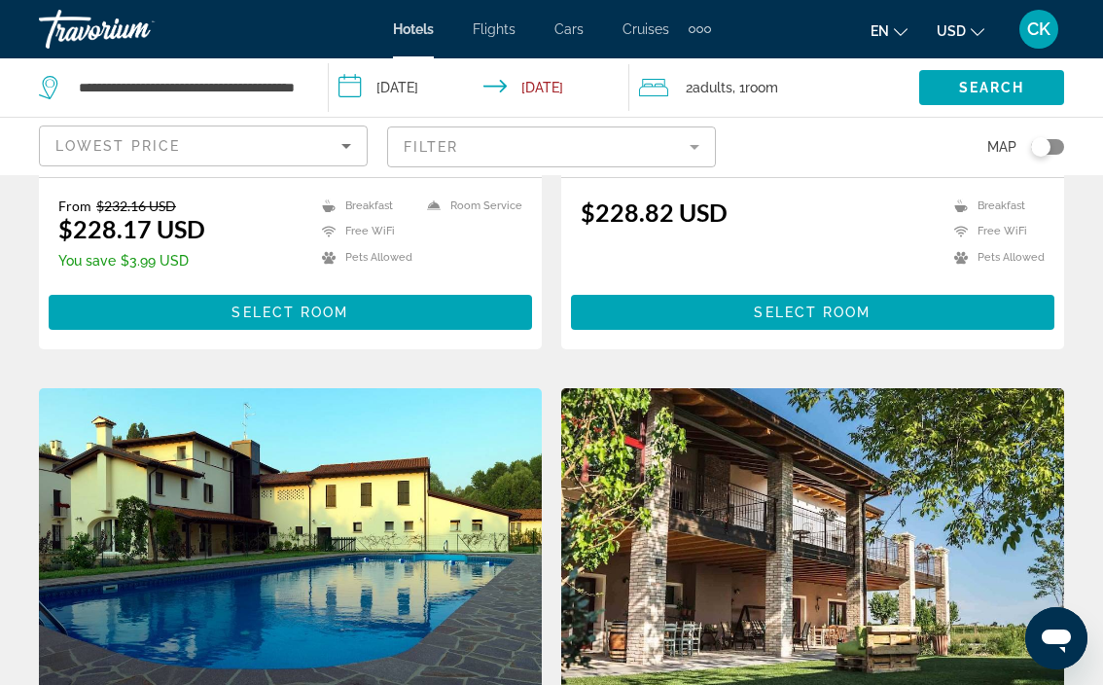
scroll to position [2624, 0]
